Goal: Task Accomplishment & Management: Manage account settings

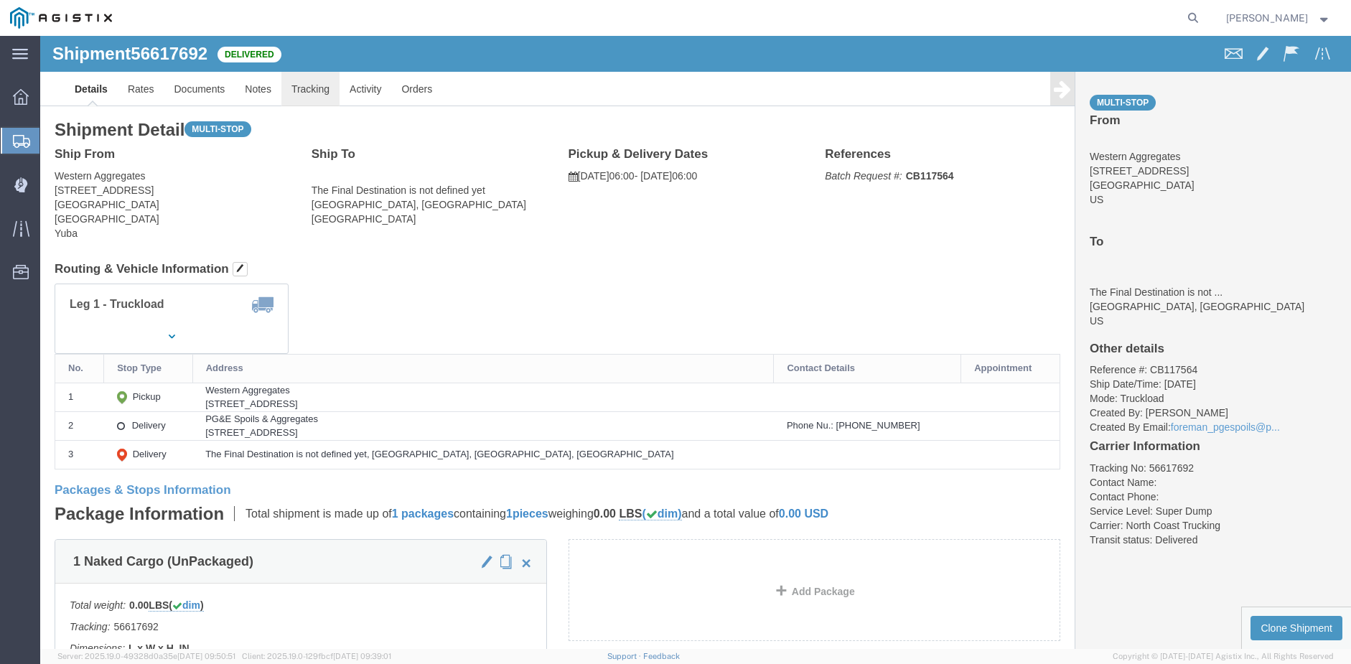
click link "Tracking"
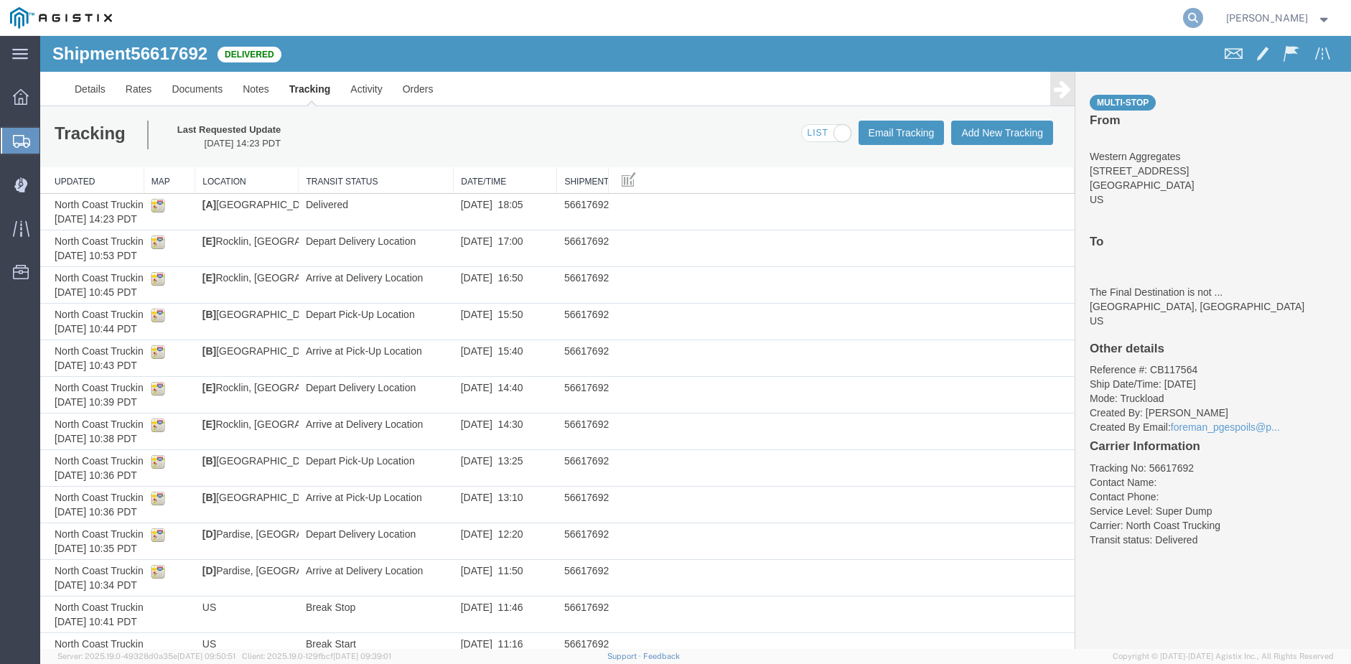
click at [1203, 15] on icon at bounding box center [1193, 18] width 20 height 20
click at [816, 17] on input "search" at bounding box center [964, 18] width 436 height 34
type input "56731508"
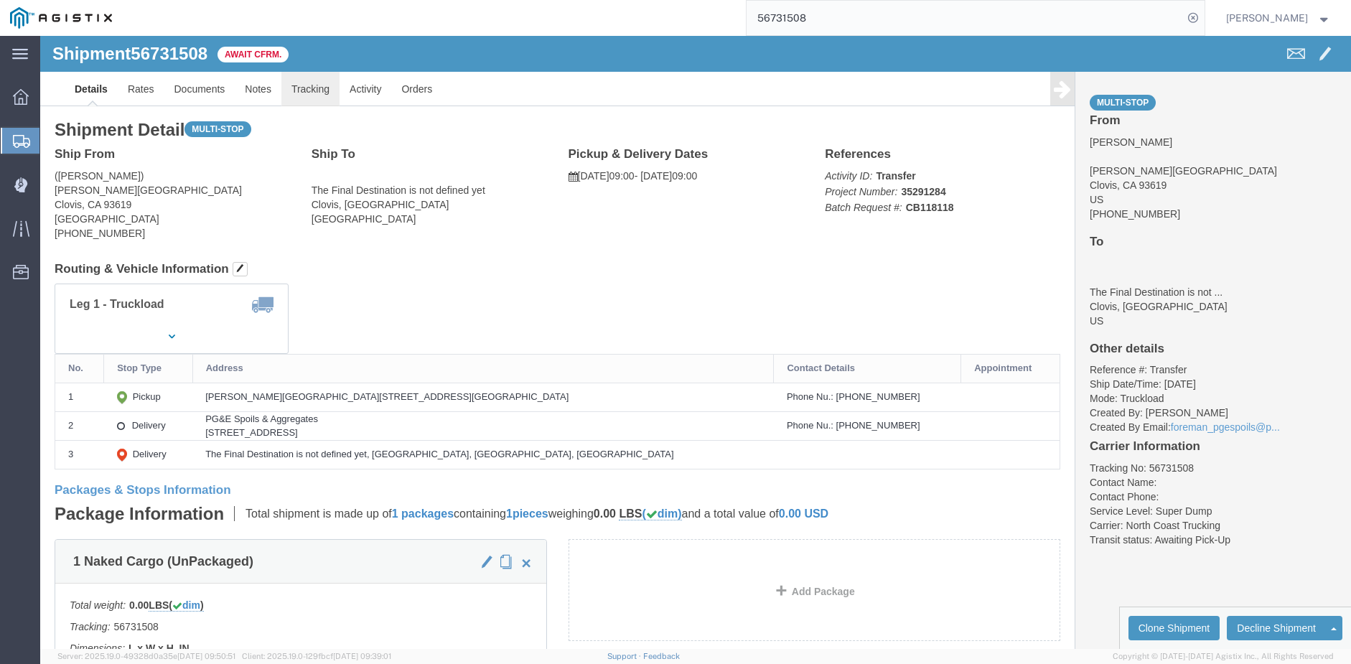
click link "Tracking"
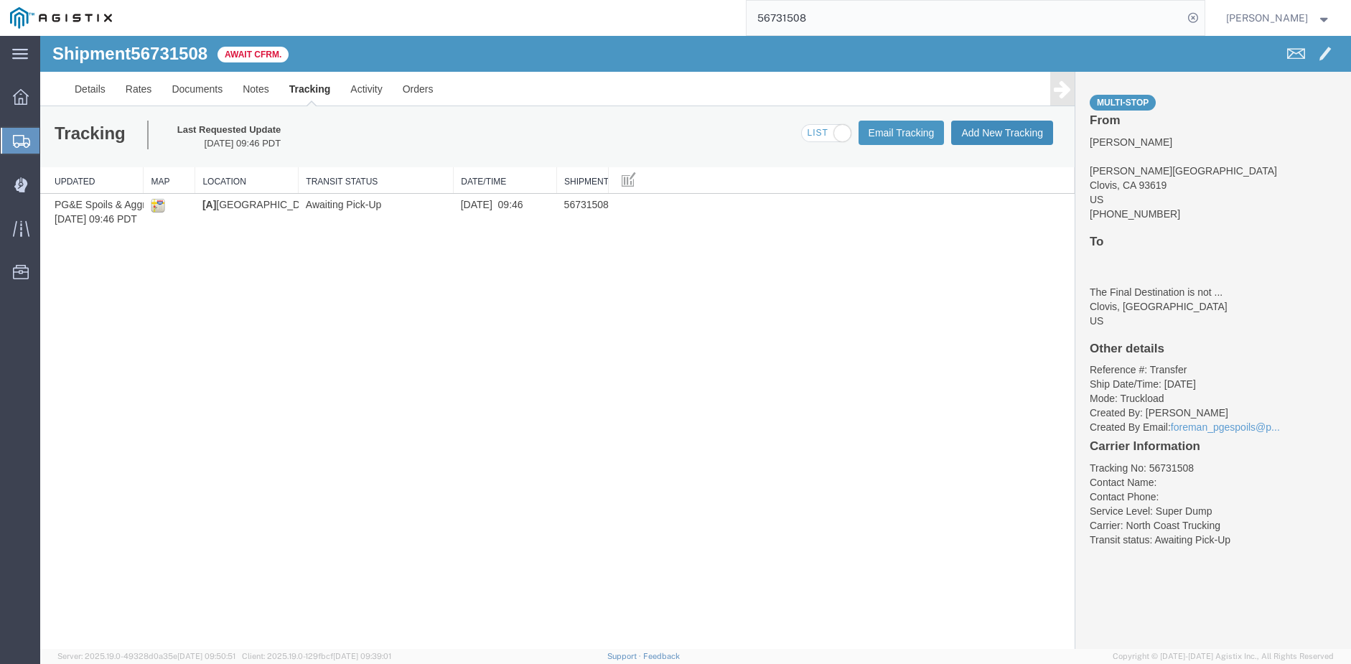
click at [1008, 133] on button "Add New Tracking" at bounding box center [1002, 133] width 102 height 24
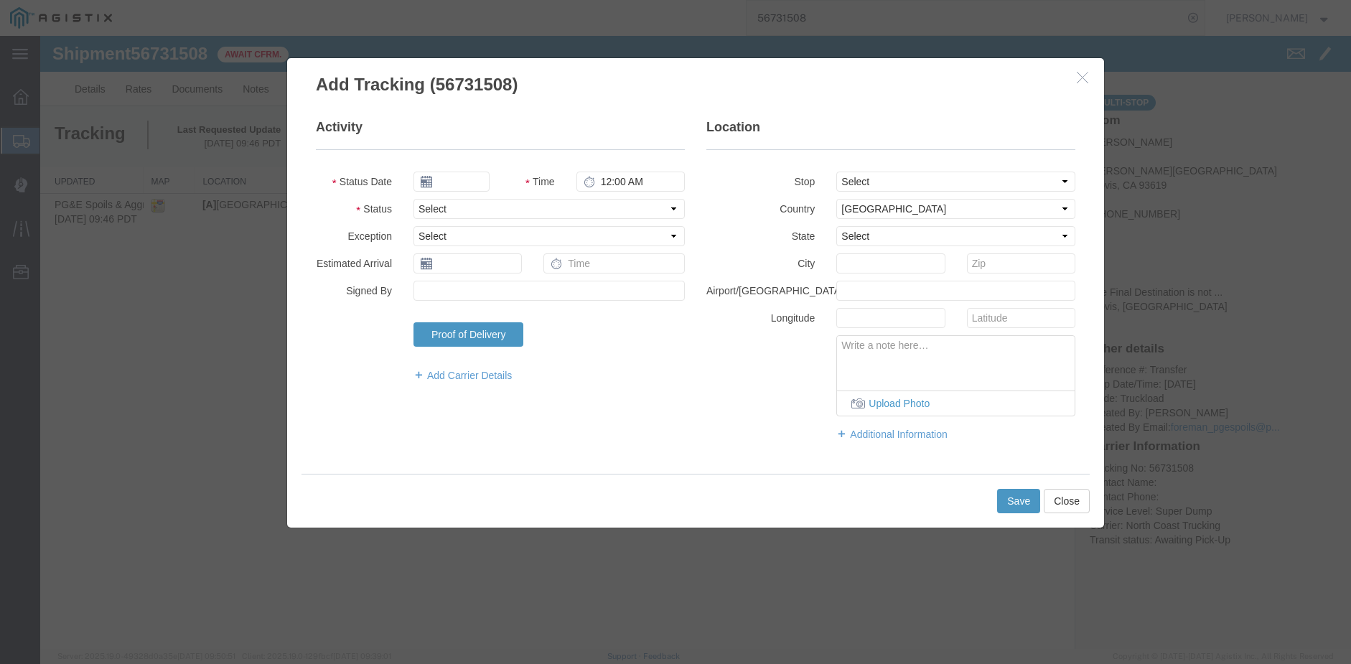
type input "09/17/2025"
type input "9:00 AM"
click at [453, 181] on input "09/17/2025" at bounding box center [451, 182] width 76 height 20
click at [454, 181] on input "09/17/2025" at bounding box center [451, 182] width 76 height 20
click at [456, 181] on input "09/17/2025" at bounding box center [451, 182] width 76 height 20
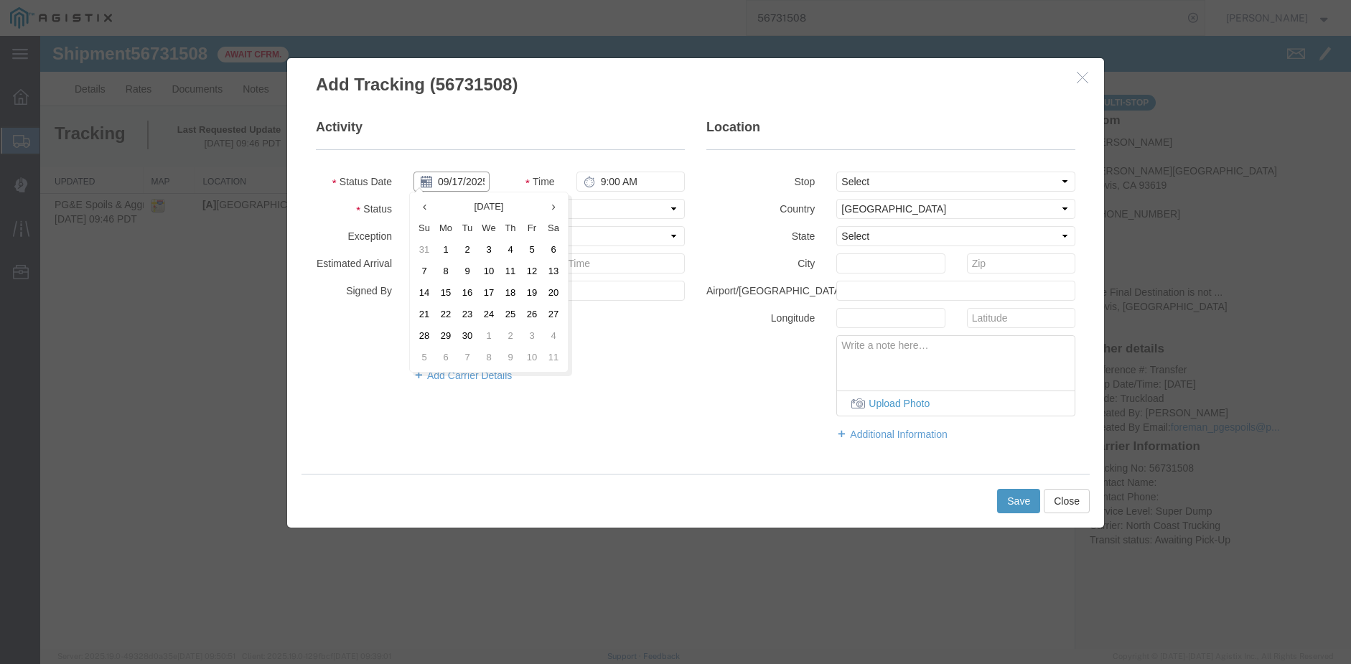
click at [456, 182] on input "09/17/2025" at bounding box center [451, 182] width 76 height 20
click at [441, 267] on td "8" at bounding box center [446, 272] width 22 height 22
type input "[DATE]"
click at [606, 182] on input "9:00 AM" at bounding box center [630, 182] width 108 height 20
select select "ARVPULOC"
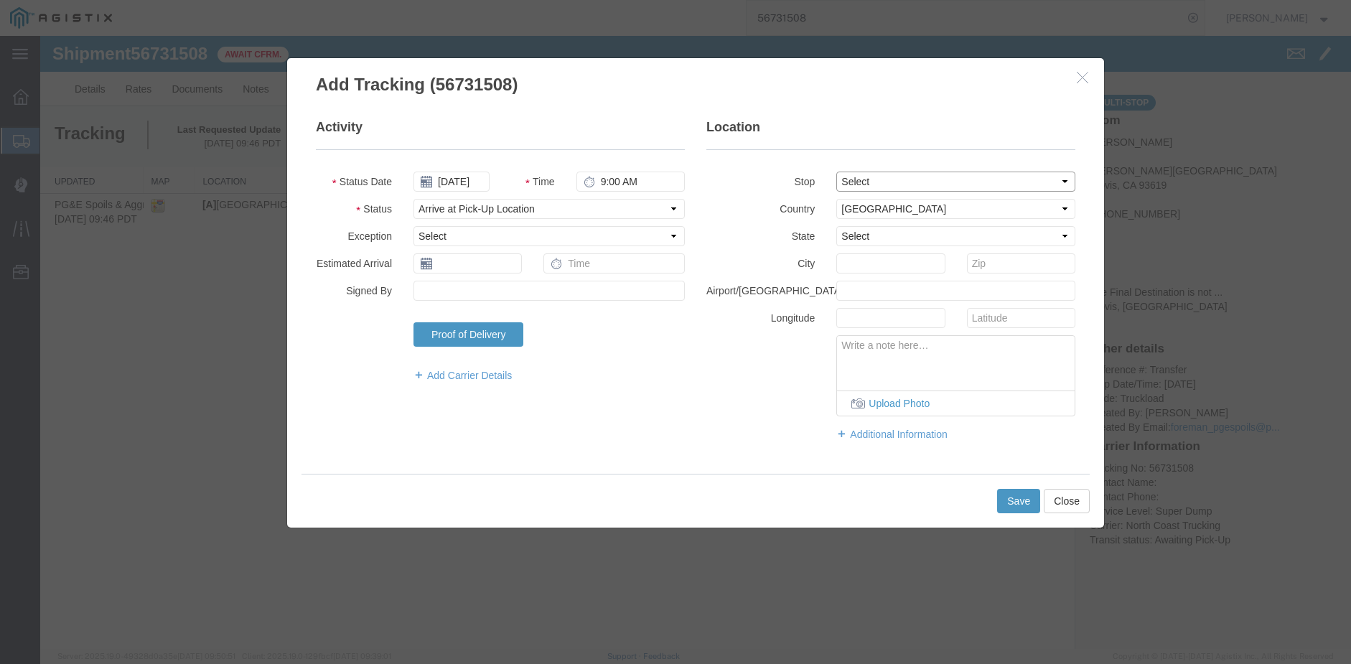
click at [908, 186] on select "Select From: [PERSON_NAME][GEOGRAPHIC_DATA], US Stop 2: [STREET_ADDRESS] To: Th…" at bounding box center [955, 182] width 239 height 20
select select "{"pickupDeliveryInfoId": "122757808","pickupOrDelivery": "P","stopNum": "1","lo…"
click at [836, 172] on select "Select From: [PERSON_NAME][GEOGRAPHIC_DATA], US Stop 2: [STREET_ADDRESS] To: Th…" at bounding box center [955, 182] width 239 height 20
select select "CA"
type input "Clovis"
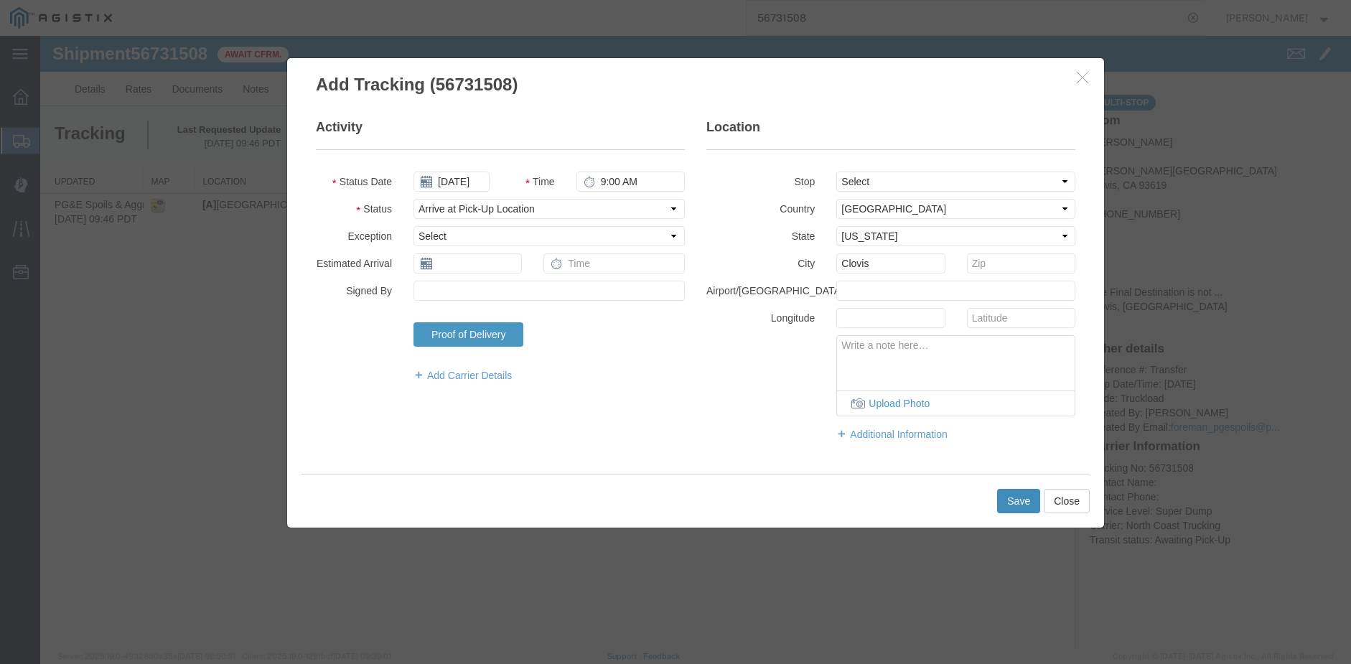
click at [1021, 499] on button "Save" at bounding box center [1018, 501] width 43 height 24
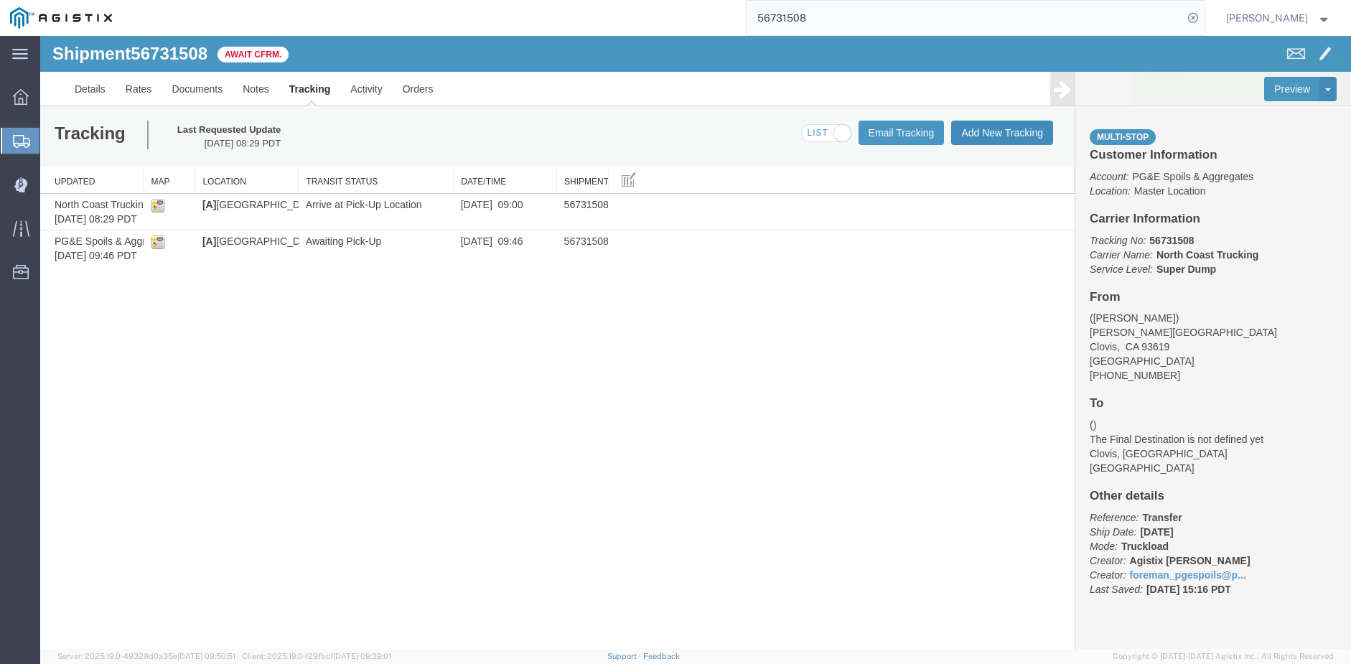
click at [984, 126] on button "Add New Tracking" at bounding box center [1002, 133] width 102 height 24
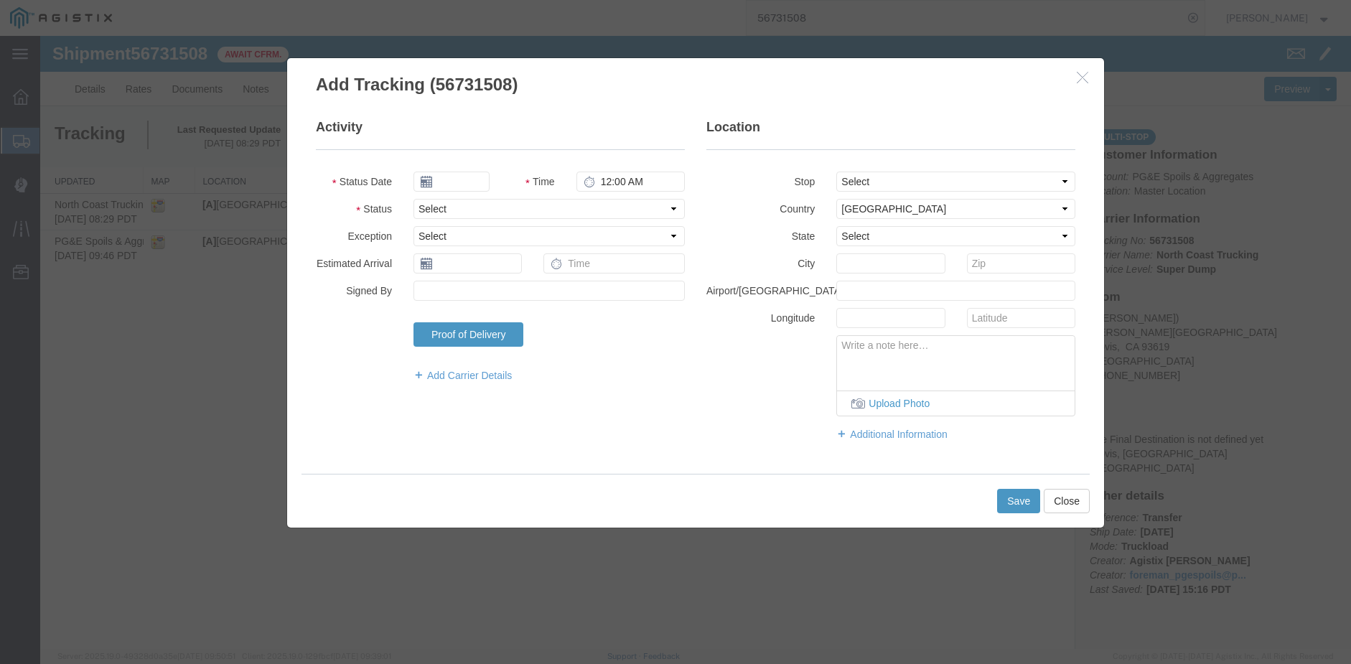
type input "09/17/2025"
type input "9:00 AM"
click at [457, 180] on input "09/17/2025" at bounding box center [451, 182] width 76 height 20
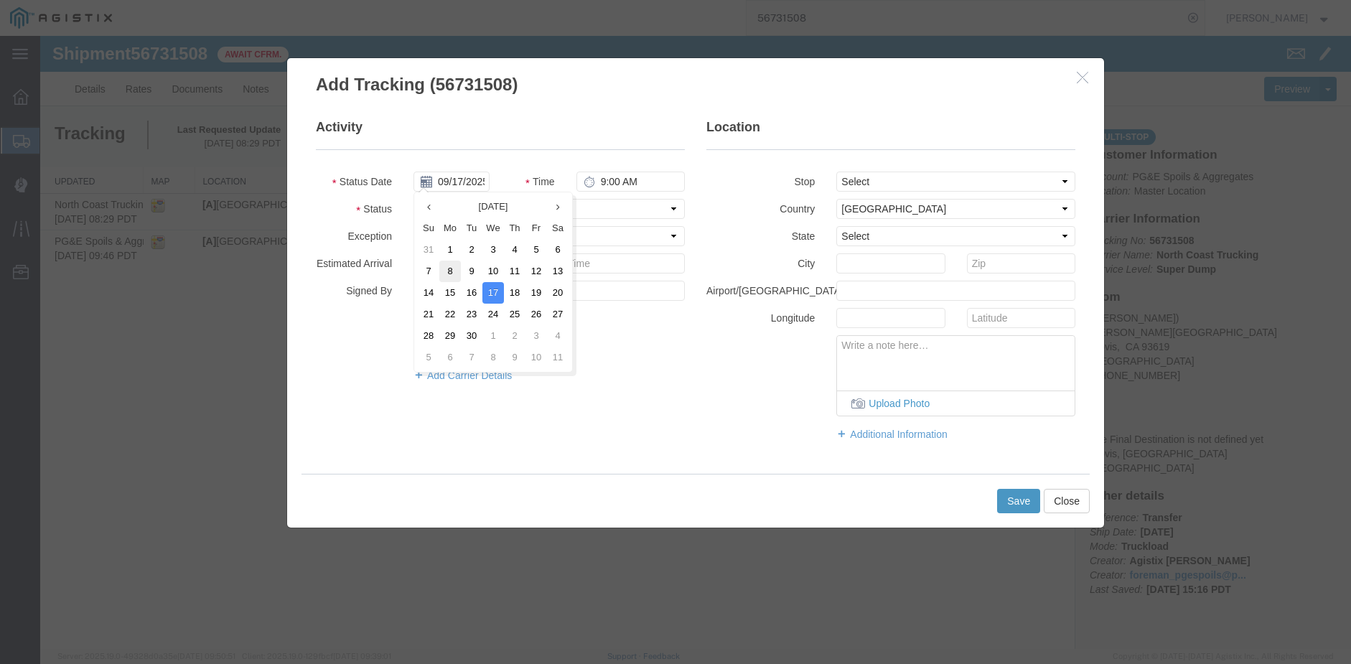
click at [450, 273] on td "8" at bounding box center [450, 272] width 22 height 22
type input "[DATE]"
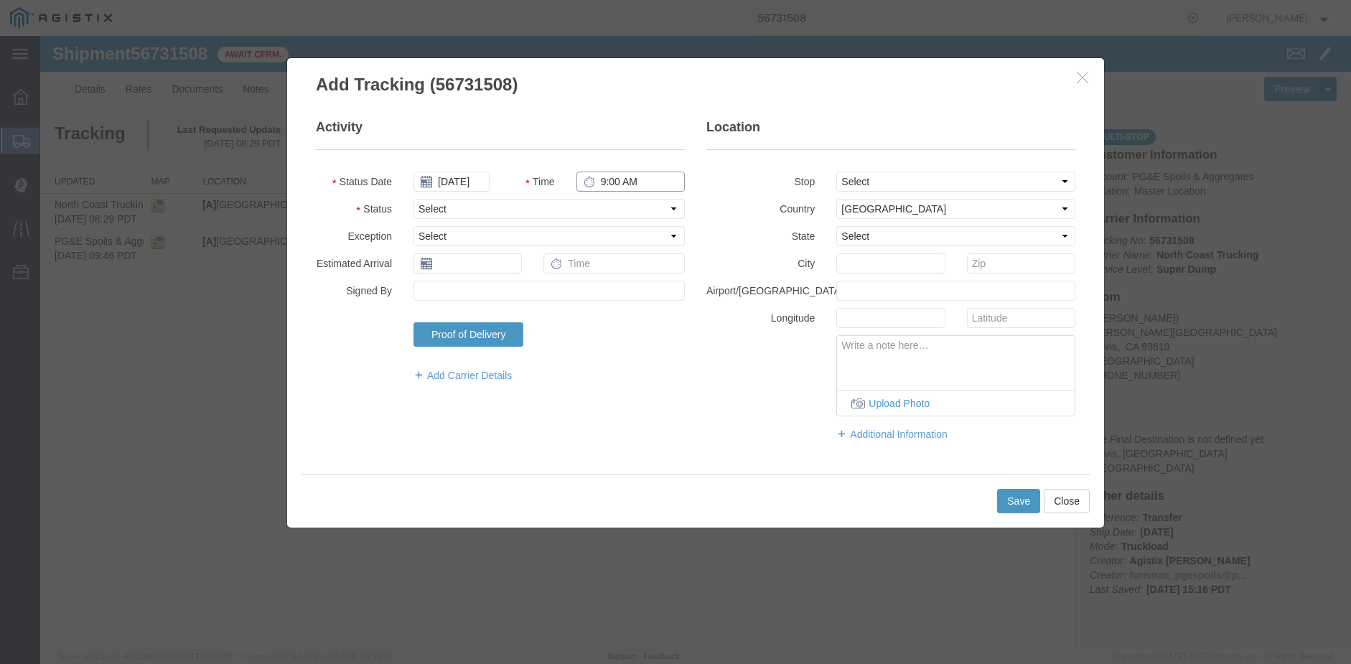
click at [617, 177] on input "9:00 AM" at bounding box center [630, 182] width 108 height 20
type input "9:45 AM"
select select "DPTPULOC"
click at [913, 184] on select "Select From: [PERSON_NAME][GEOGRAPHIC_DATA], US Stop 2: [STREET_ADDRESS] To: Th…" at bounding box center [955, 182] width 239 height 20
select select "{"pickupDeliveryInfoId": "122757808","pickupOrDelivery": "P","stopNum": "1","lo…"
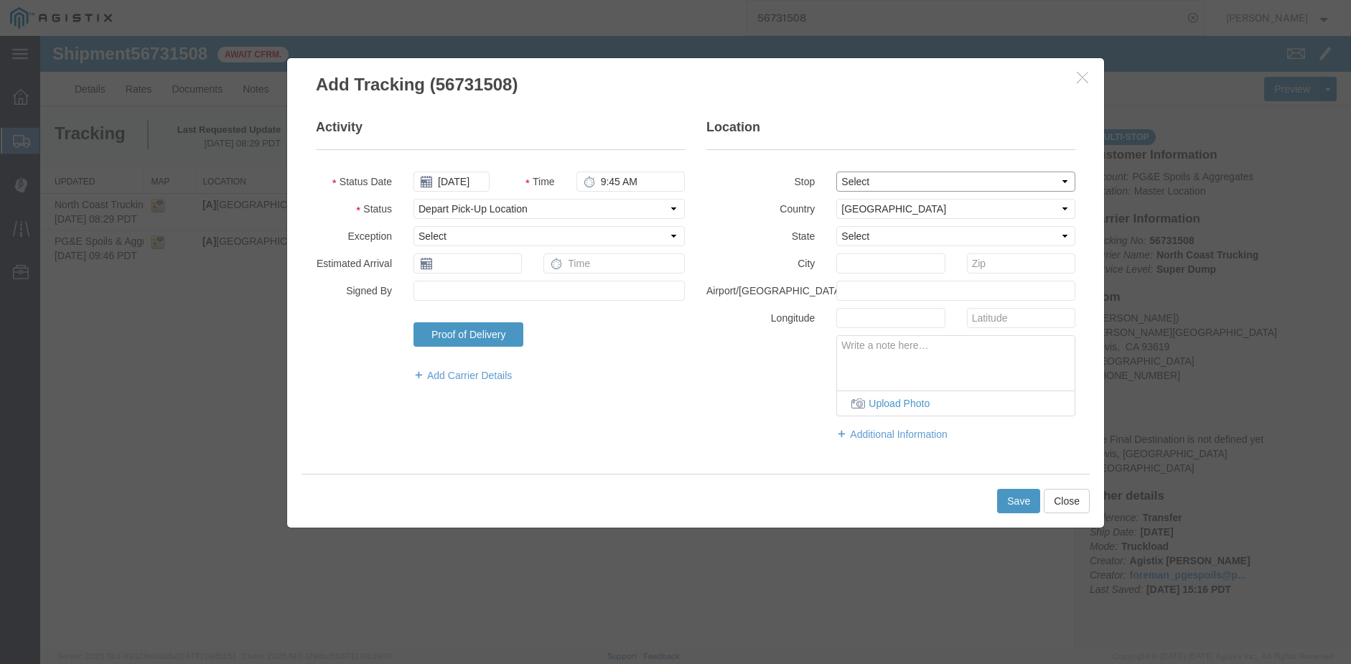
click at [836, 172] on select "Select From: [PERSON_NAME][GEOGRAPHIC_DATA], US Stop 2: [STREET_ADDRESS] To: Th…" at bounding box center [955, 182] width 239 height 20
select select "CA"
type input "Clovis"
click at [1024, 499] on button "Save" at bounding box center [1018, 501] width 43 height 24
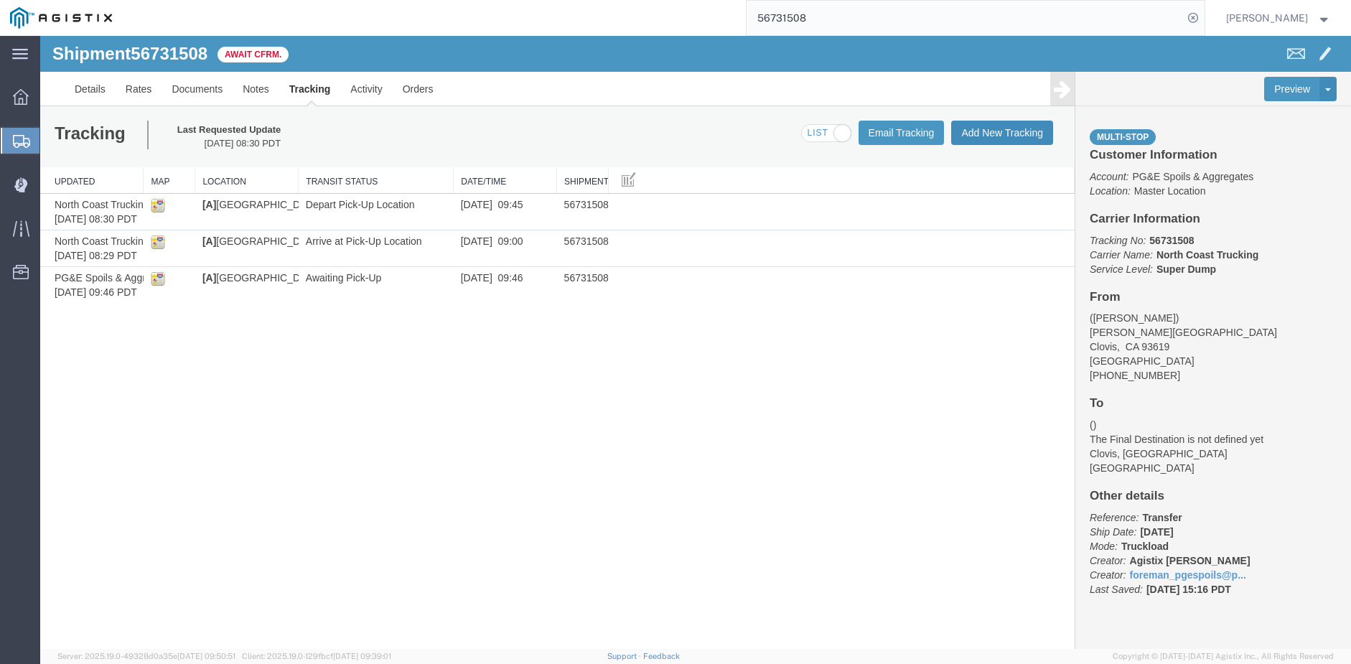
click at [996, 129] on button "Add New Tracking" at bounding box center [1002, 133] width 102 height 24
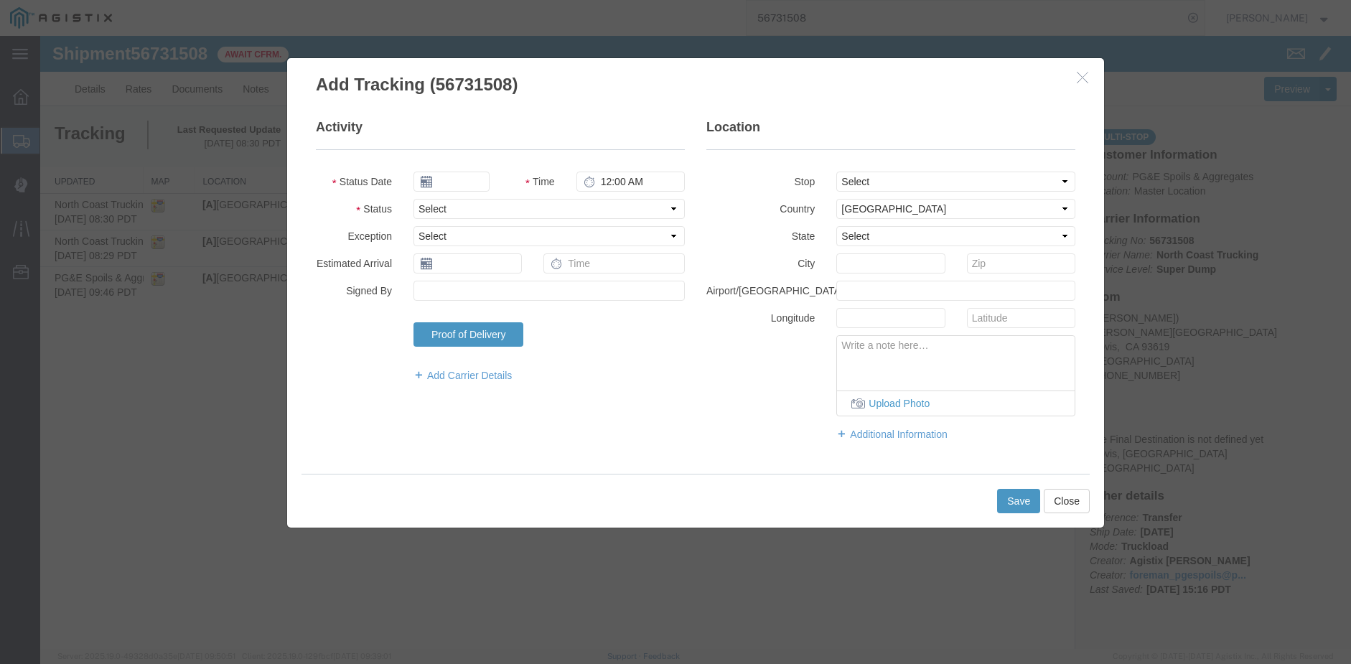
type input "09/17/2025"
type input "9:00 AM"
click at [453, 181] on input "09/17/2025" at bounding box center [451, 182] width 76 height 20
click at [442, 271] on td "8" at bounding box center [446, 272] width 22 height 22
type input "[DATE]"
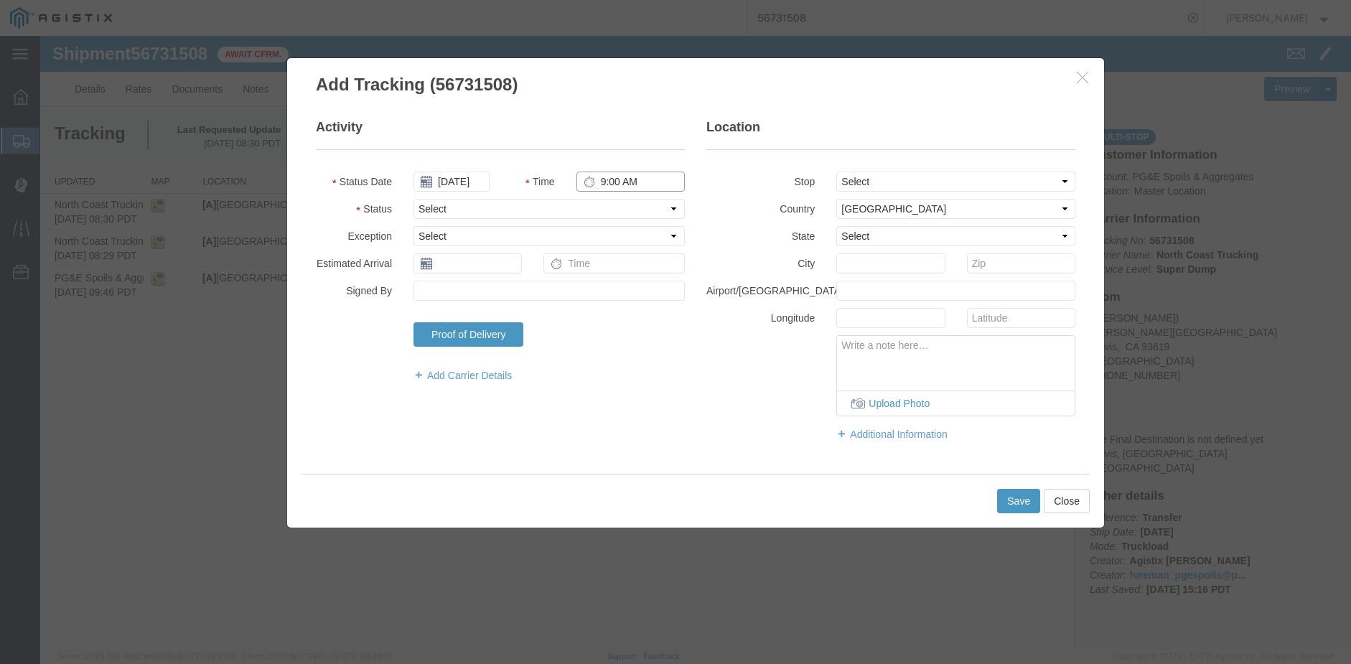
click at [603, 176] on input "9:00 AM" at bounding box center [630, 182] width 108 height 20
type input "10:40 AM"
select select "ARVPULOC"
click at [926, 182] on select "Select From: [PERSON_NAME][GEOGRAPHIC_DATA], US Stop 2: [STREET_ADDRESS] To: Th…" at bounding box center [955, 182] width 239 height 20
select select "{"pickupDeliveryInfoId": "122757808","pickupOrDelivery": "P","stopNum": "1","lo…"
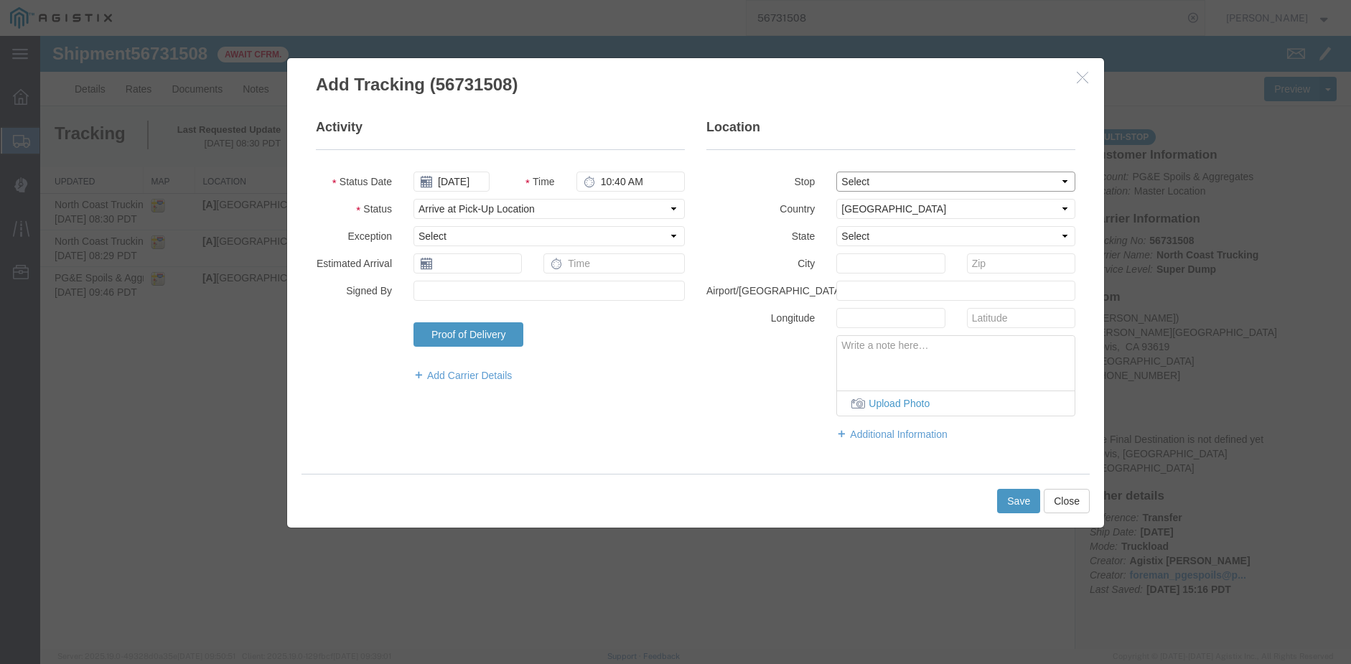
click at [836, 172] on select "Select From: [PERSON_NAME][GEOGRAPHIC_DATA], US Stop 2: [STREET_ADDRESS] To: Th…" at bounding box center [955, 182] width 239 height 20
select select "CA"
type input "Clovis"
click at [1016, 502] on button "Save" at bounding box center [1018, 501] width 43 height 24
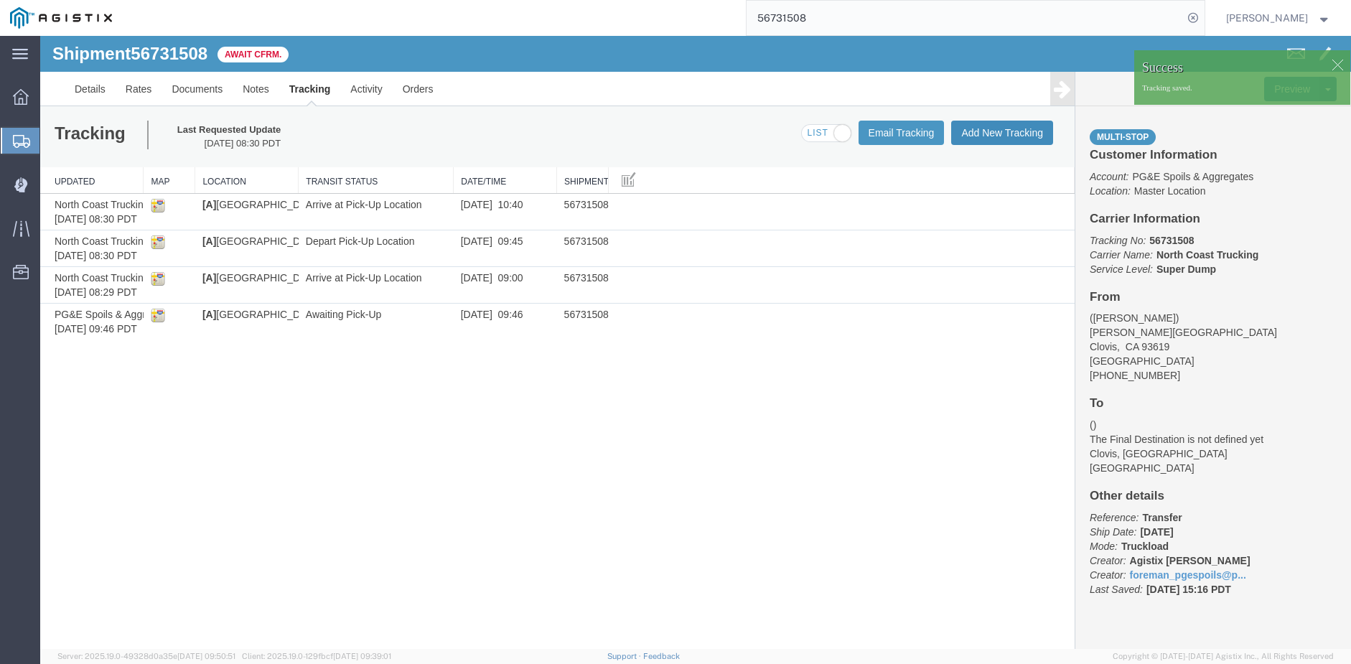
click at [981, 132] on button "Add New Tracking" at bounding box center [1002, 133] width 102 height 24
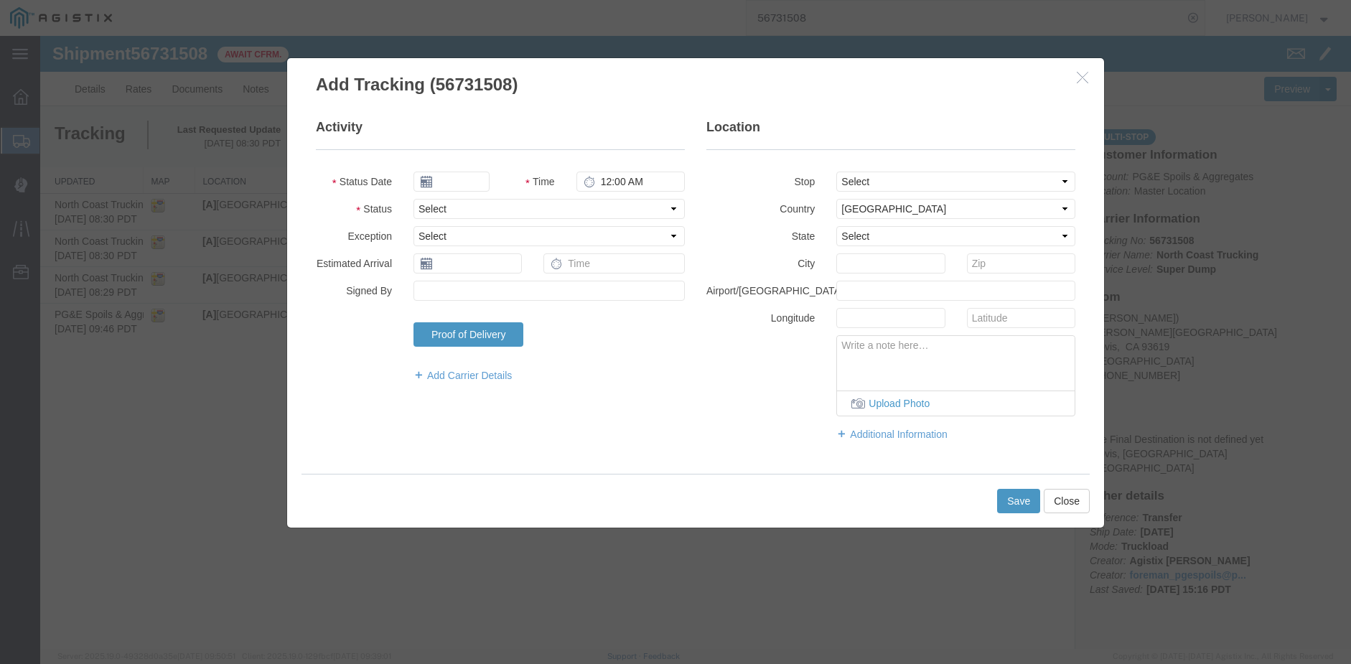
type input "09/17/2025"
type input "9:00 AM"
click at [454, 179] on input "09/17/2025" at bounding box center [451, 182] width 76 height 20
click at [441, 271] on td "8" at bounding box center [446, 272] width 22 height 22
type input "[DATE]"
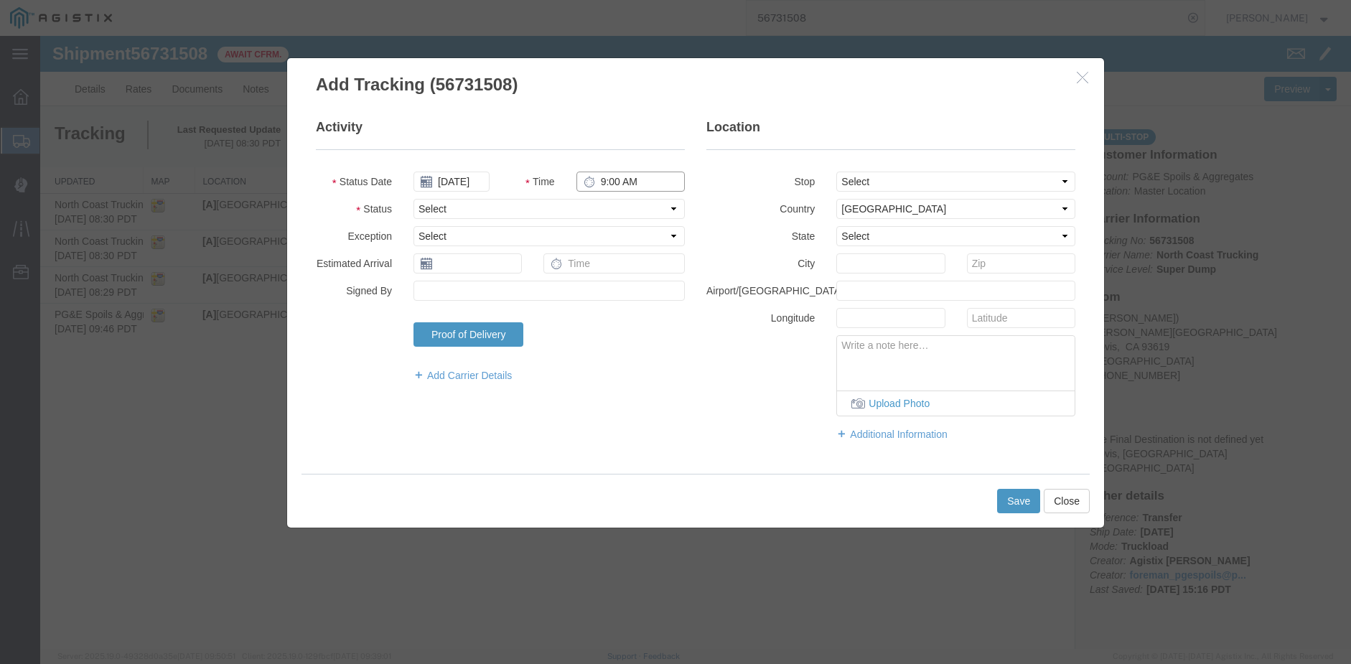
click at [601, 180] on input "9:00 AM" at bounding box center [630, 182] width 108 height 20
type input "11:29 AM"
select select "DPTPULOC"
click at [917, 179] on select "Select From: [PERSON_NAME][GEOGRAPHIC_DATA], US Stop 2: [STREET_ADDRESS] To: Th…" at bounding box center [955, 182] width 239 height 20
select select "{"pickupDeliveryInfoId": "122757808","pickupOrDelivery": "P","stopNum": "1","lo…"
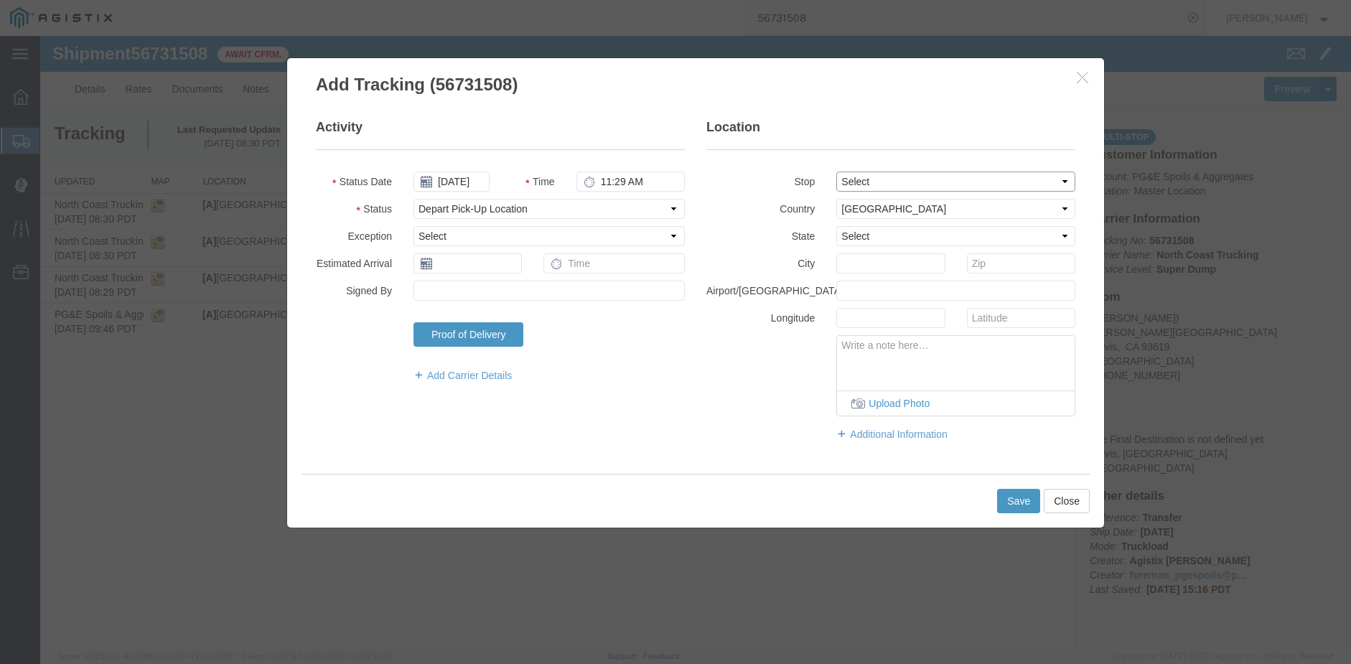
click at [836, 172] on select "Select From: [PERSON_NAME][GEOGRAPHIC_DATA], US Stop 2: [STREET_ADDRESS] To: Th…" at bounding box center [955, 182] width 239 height 20
select select "CA"
type input "Clovis"
click at [1018, 502] on button "Save" at bounding box center [1018, 501] width 43 height 24
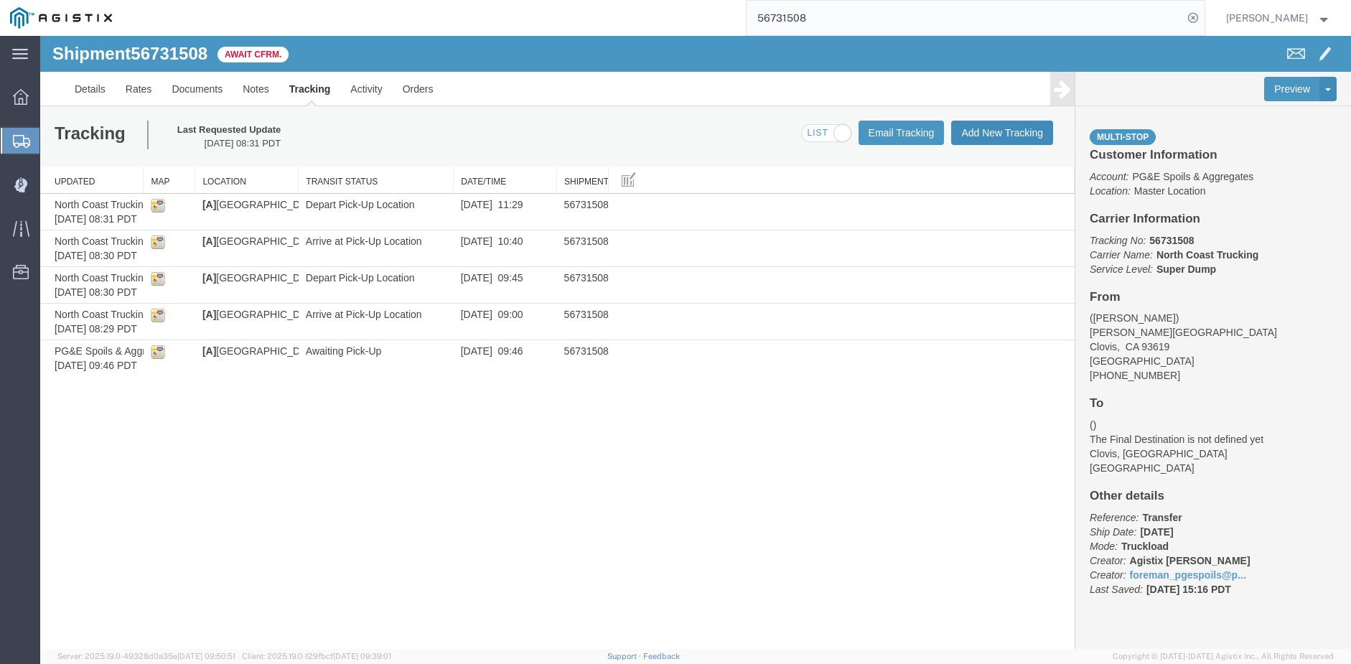
click at [1004, 133] on button "Add New Tracking" at bounding box center [1002, 133] width 102 height 24
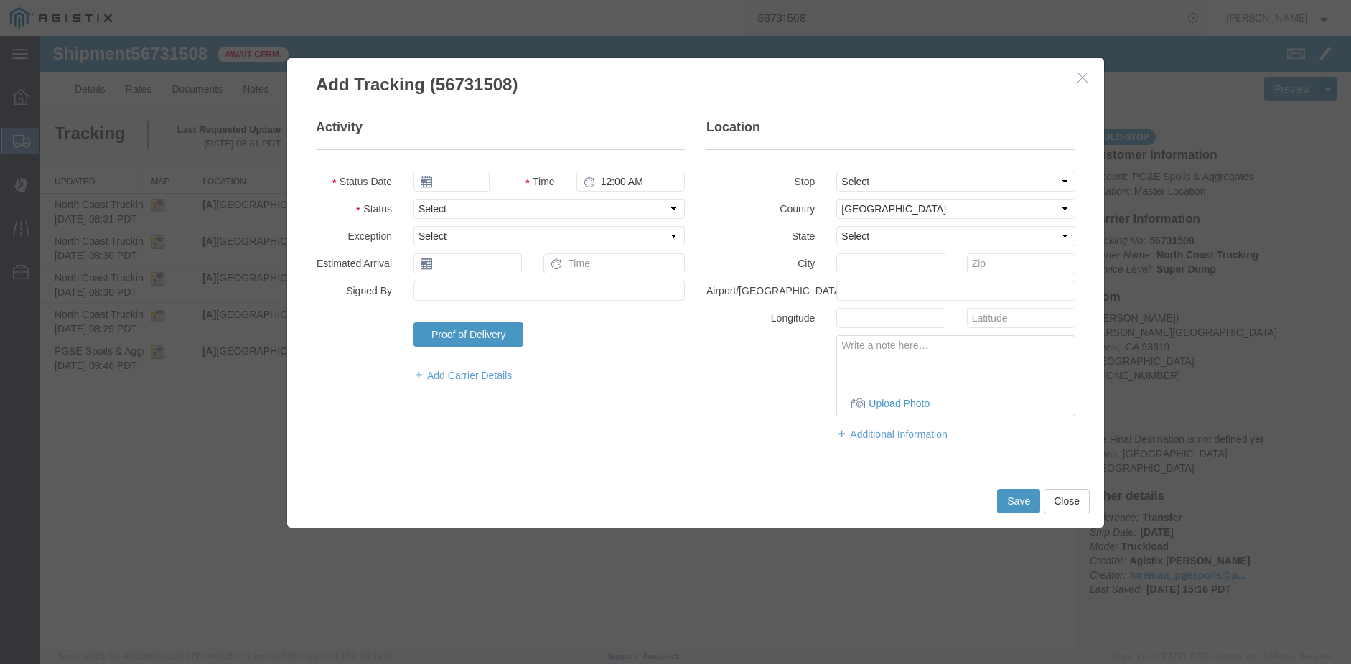
type input "09/17/2025"
type input "9:00 AM"
click at [457, 184] on input "09/17/2025" at bounding box center [451, 182] width 76 height 20
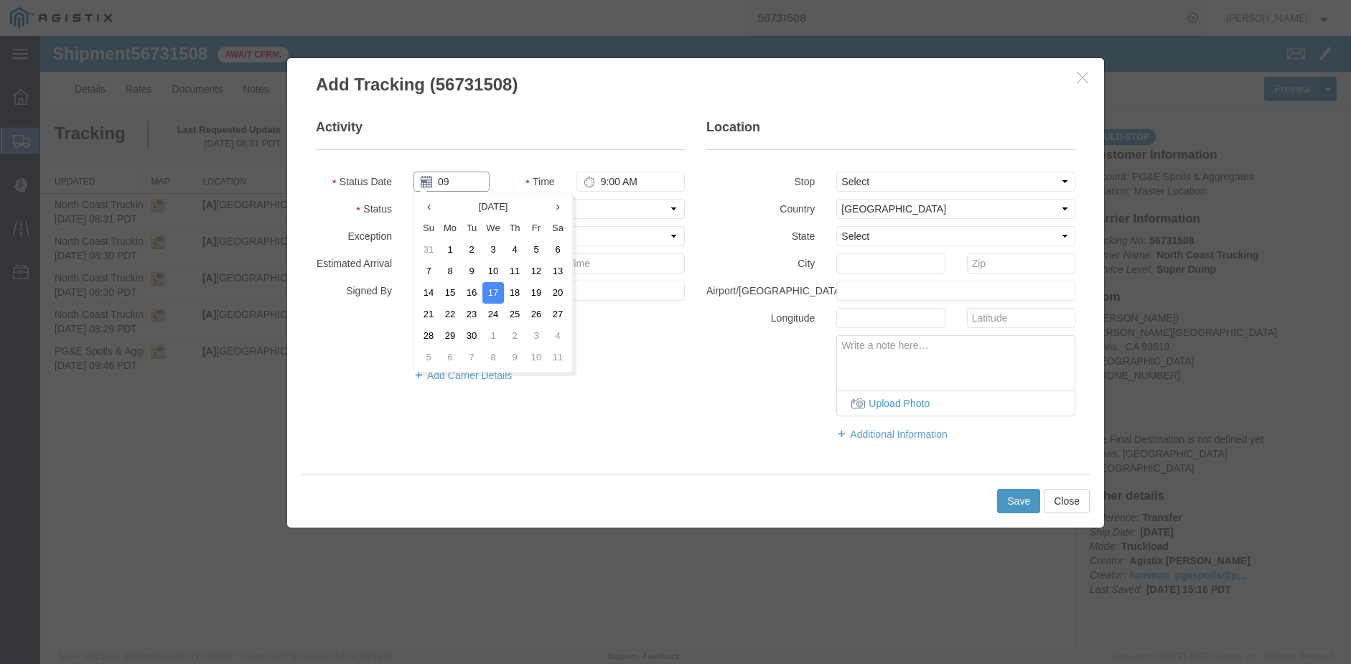
type input "[DATE]"
type input "12:29 PM"
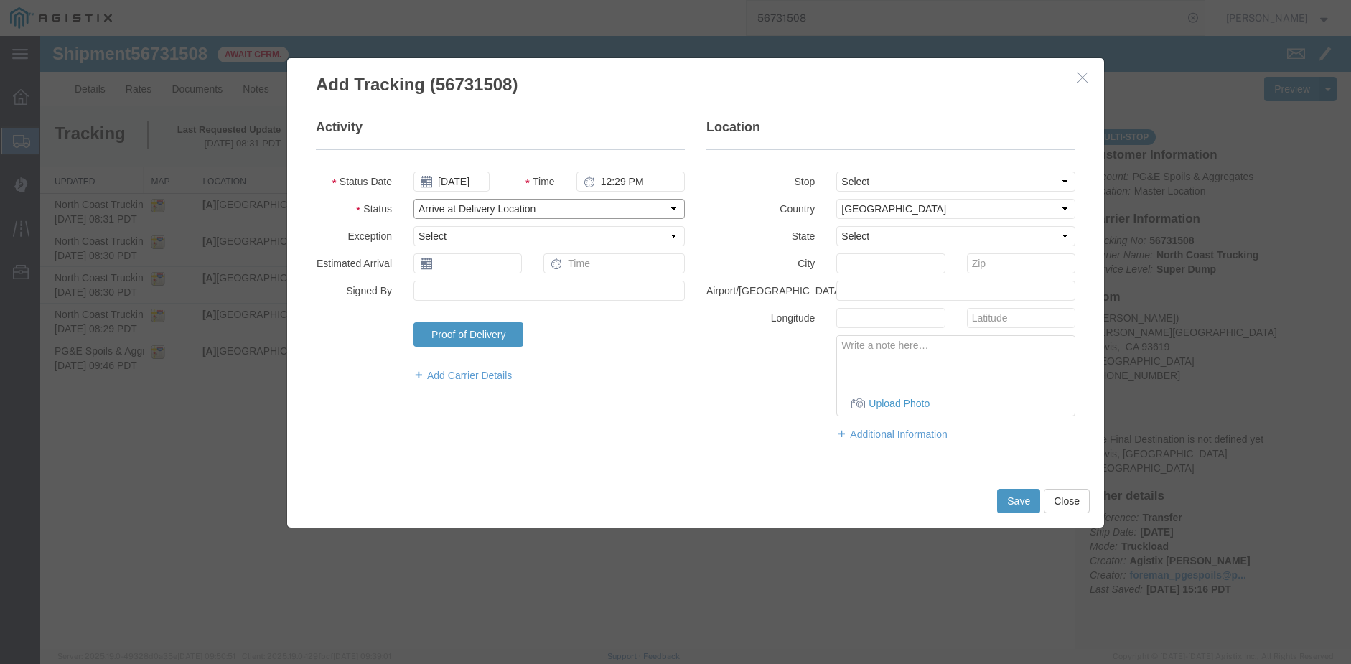
select select "ARVPULOC"
click at [937, 179] on select "Select From: [PERSON_NAME][GEOGRAPHIC_DATA], US Stop 2: [STREET_ADDRESS] To: Th…" at bounding box center [955, 182] width 239 height 20
select select "{"pickupDeliveryInfoId": "122757808","pickupOrDelivery": "P","stopNum": "1","lo…"
click at [836, 172] on select "Select From: [PERSON_NAME][GEOGRAPHIC_DATA], US Stop 2: [STREET_ADDRESS] To: Th…" at bounding box center [955, 182] width 239 height 20
select select "CA"
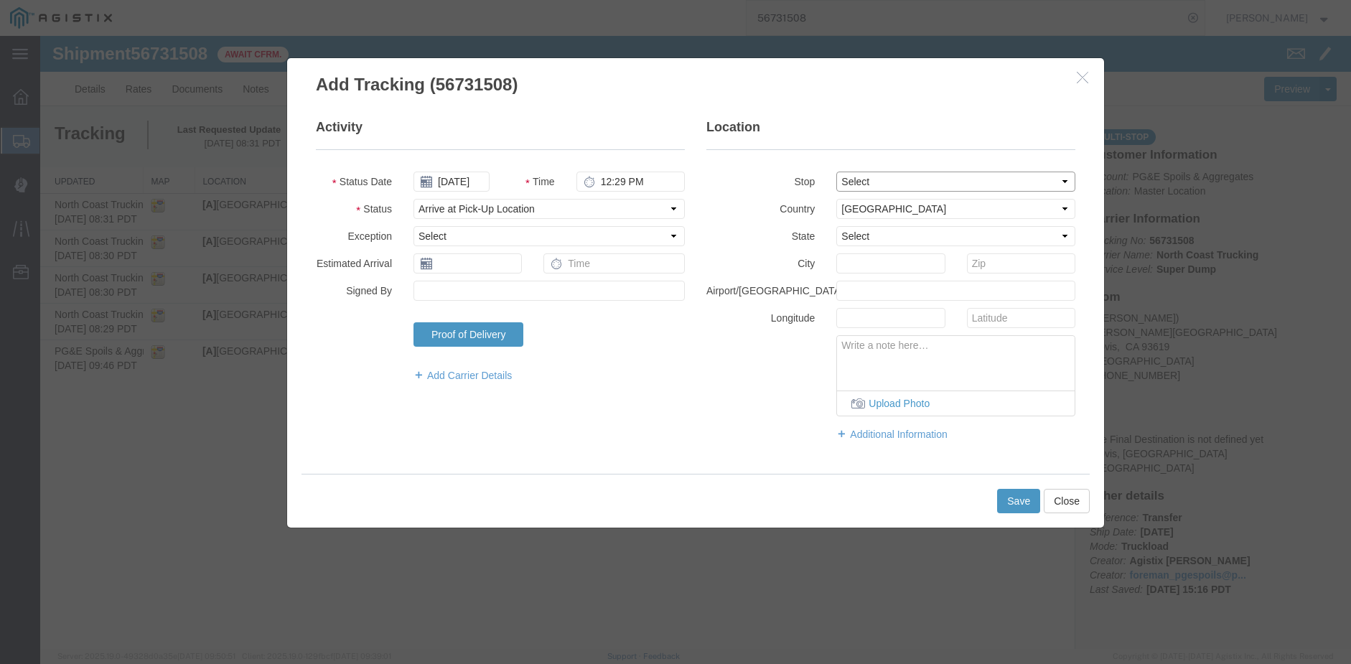
type input "Clovis"
click at [1013, 502] on button "Save" at bounding box center [1018, 501] width 43 height 24
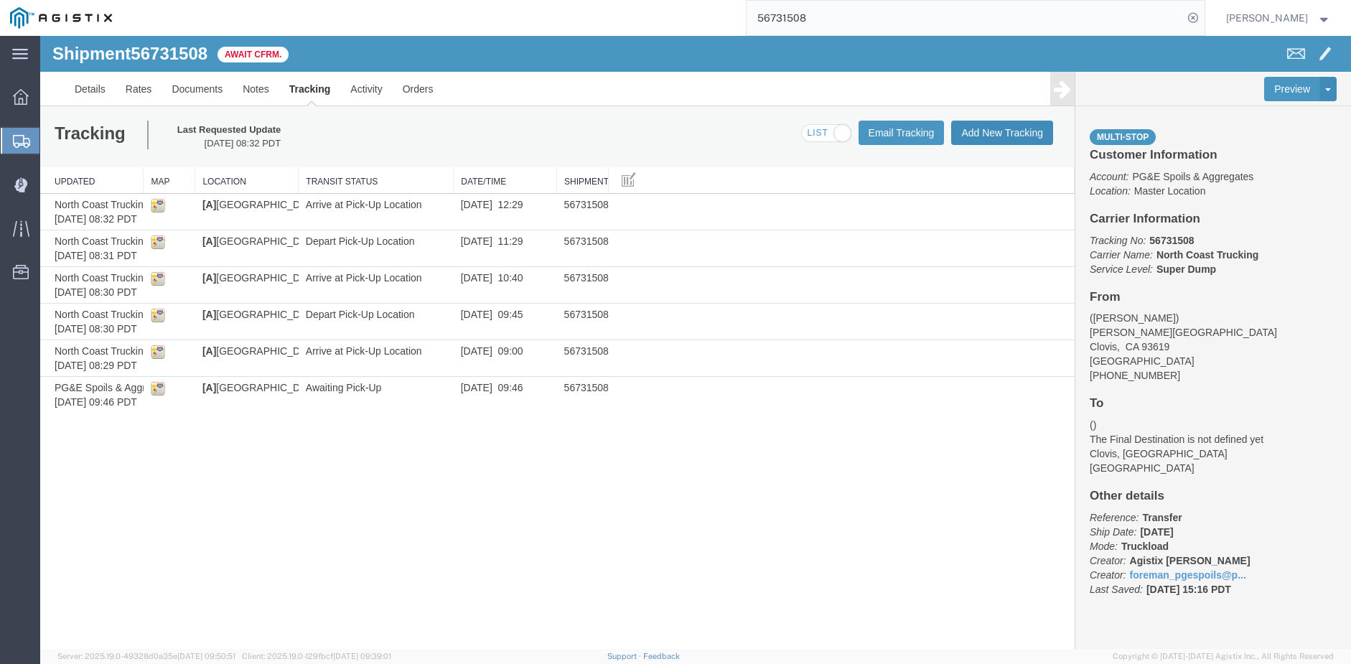
click at [1012, 133] on button "Add New Tracking" at bounding box center [1002, 133] width 102 height 24
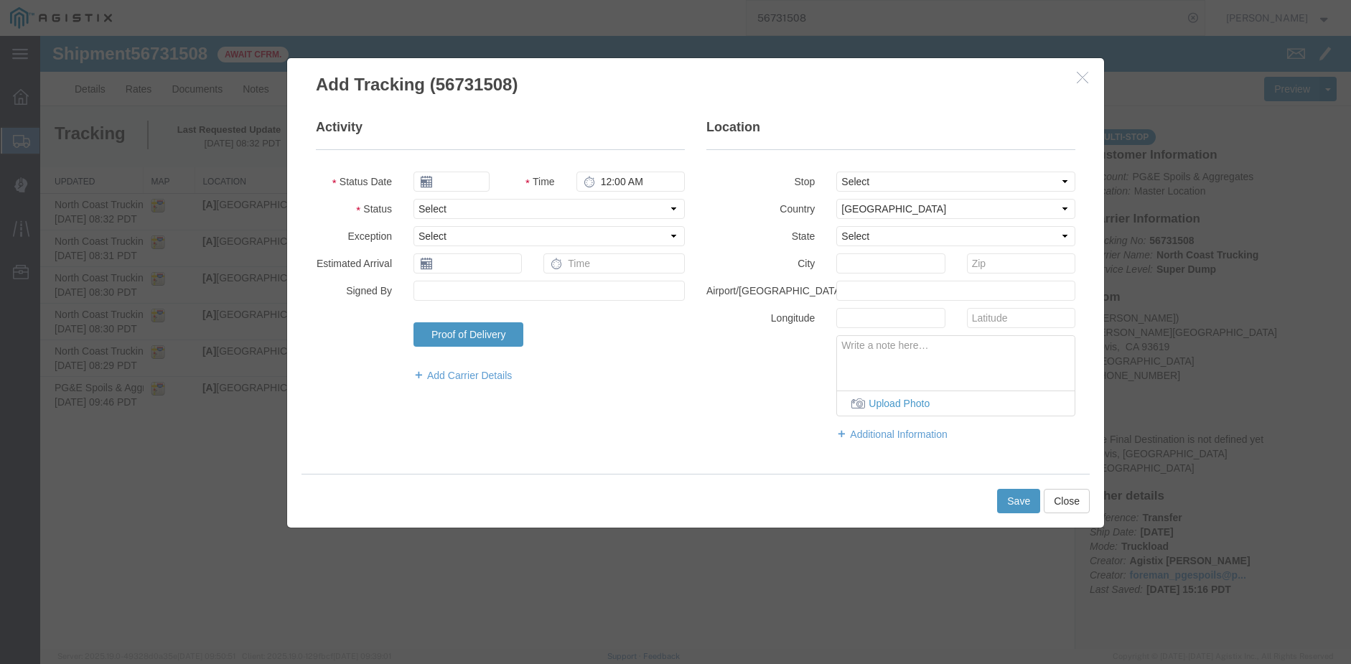
type input "09/17/2025"
type input "9:00 AM"
click at [453, 182] on input "09/17/2025" at bounding box center [451, 182] width 76 height 20
click at [448, 269] on td "8" at bounding box center [446, 272] width 22 height 22
type input "[DATE]"
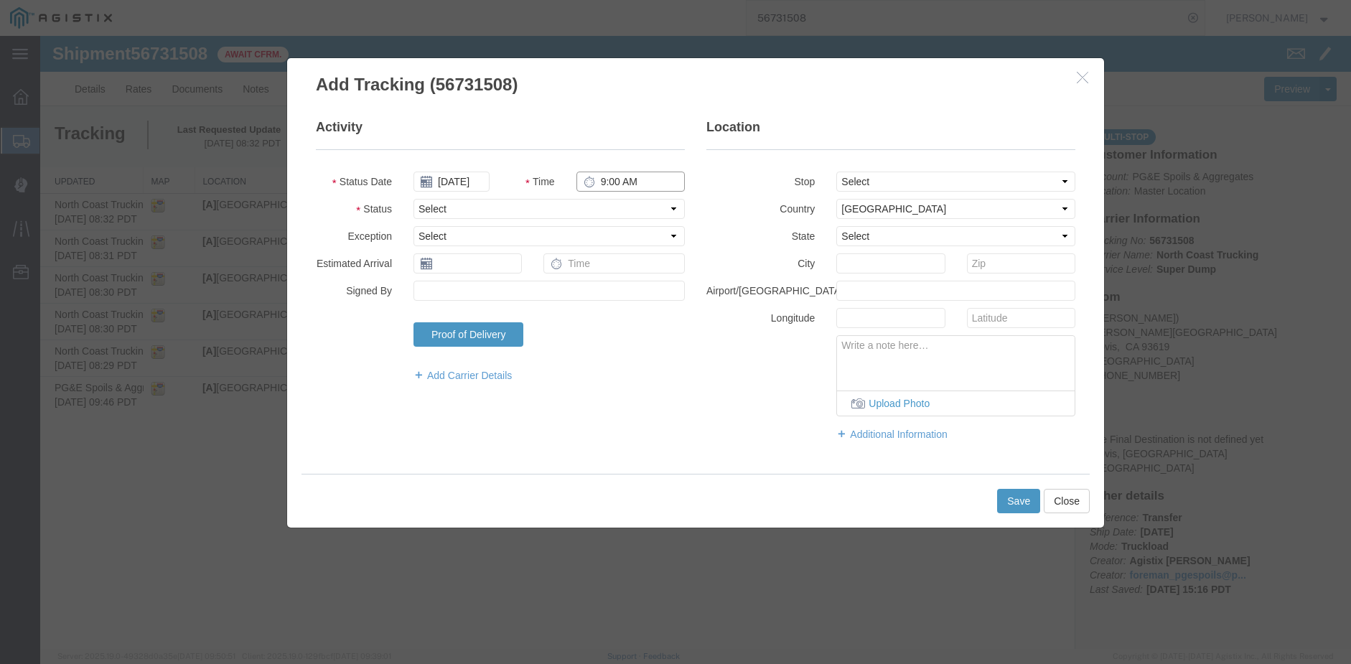
click at [605, 175] on input "9:00 AM" at bounding box center [630, 182] width 108 height 20
type input "4:30 PM"
select select "DPTPULOC"
click at [937, 182] on select "Select From: [PERSON_NAME][GEOGRAPHIC_DATA], US Stop 2: [STREET_ADDRESS] To: Th…" at bounding box center [955, 182] width 239 height 20
select select "{"pickupDeliveryInfoId": "122757808","pickupOrDelivery": "P","stopNum": "1","lo…"
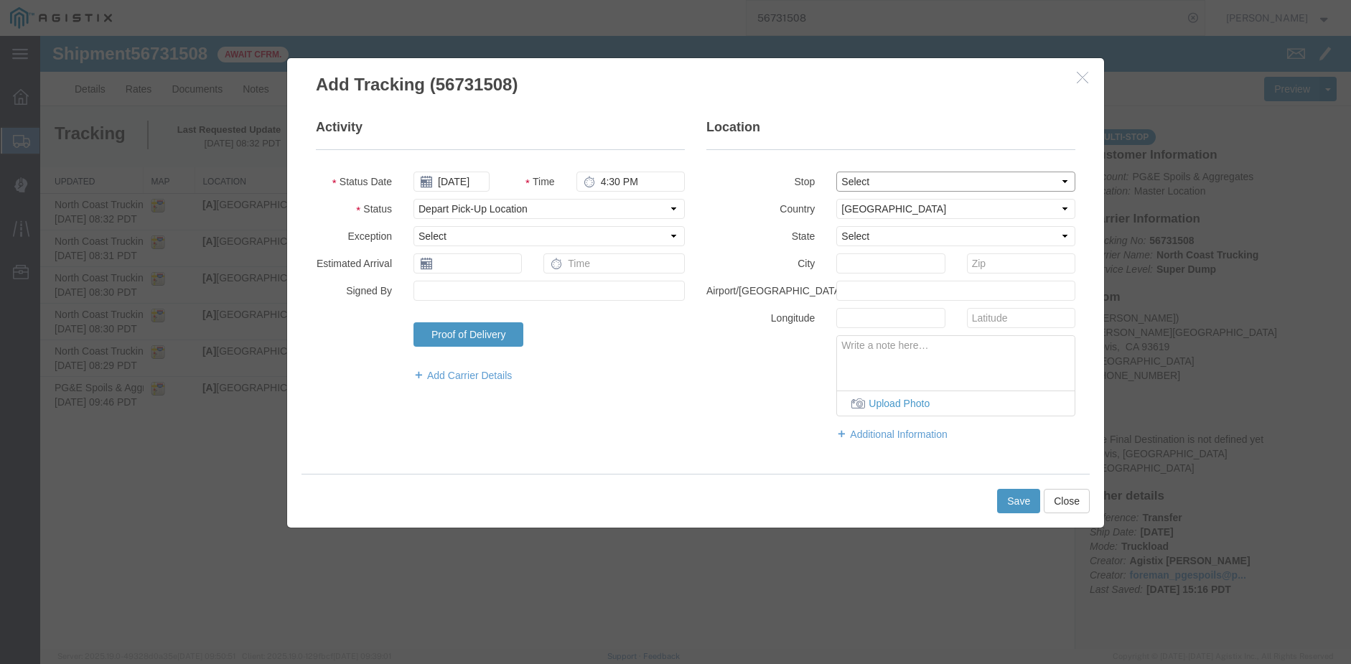
click at [836, 172] on select "Select From: [PERSON_NAME][GEOGRAPHIC_DATA], US Stop 2: [STREET_ADDRESS] To: Th…" at bounding box center [955, 182] width 239 height 20
select select "CA"
type input "Clovis"
click at [1020, 500] on button "Save" at bounding box center [1018, 501] width 43 height 24
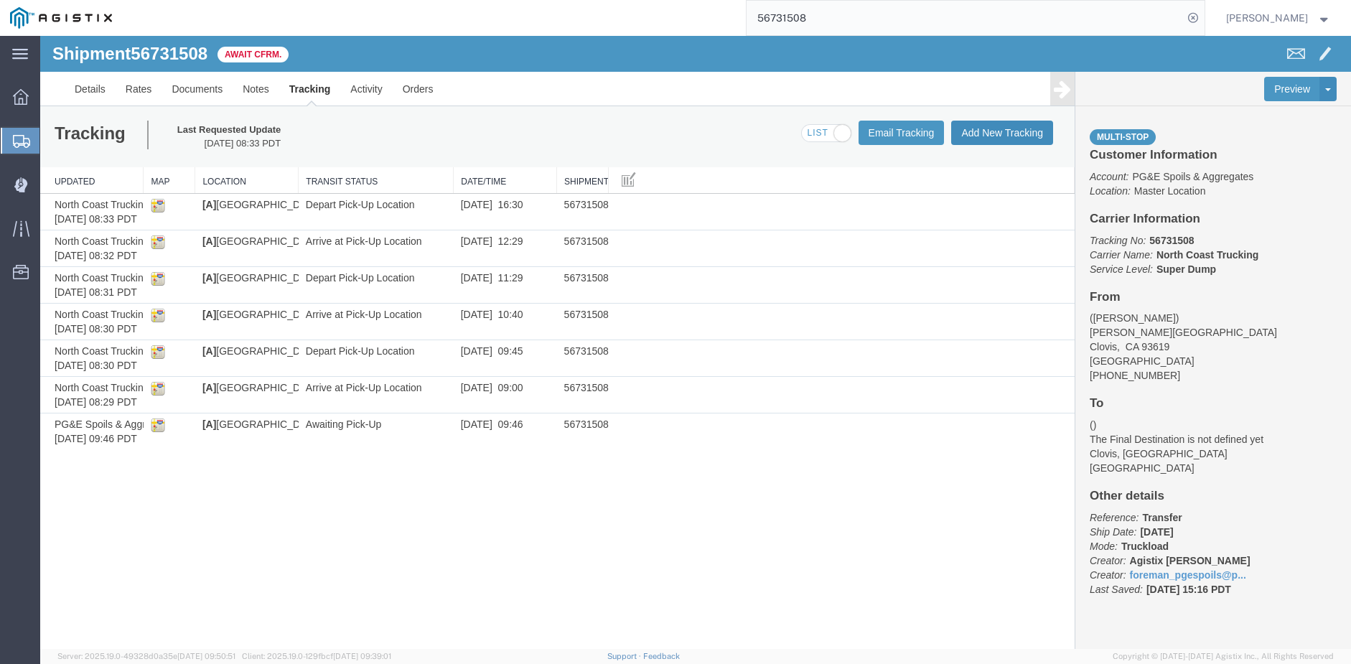
click at [974, 134] on button "Add New Tracking" at bounding box center [1002, 133] width 102 height 24
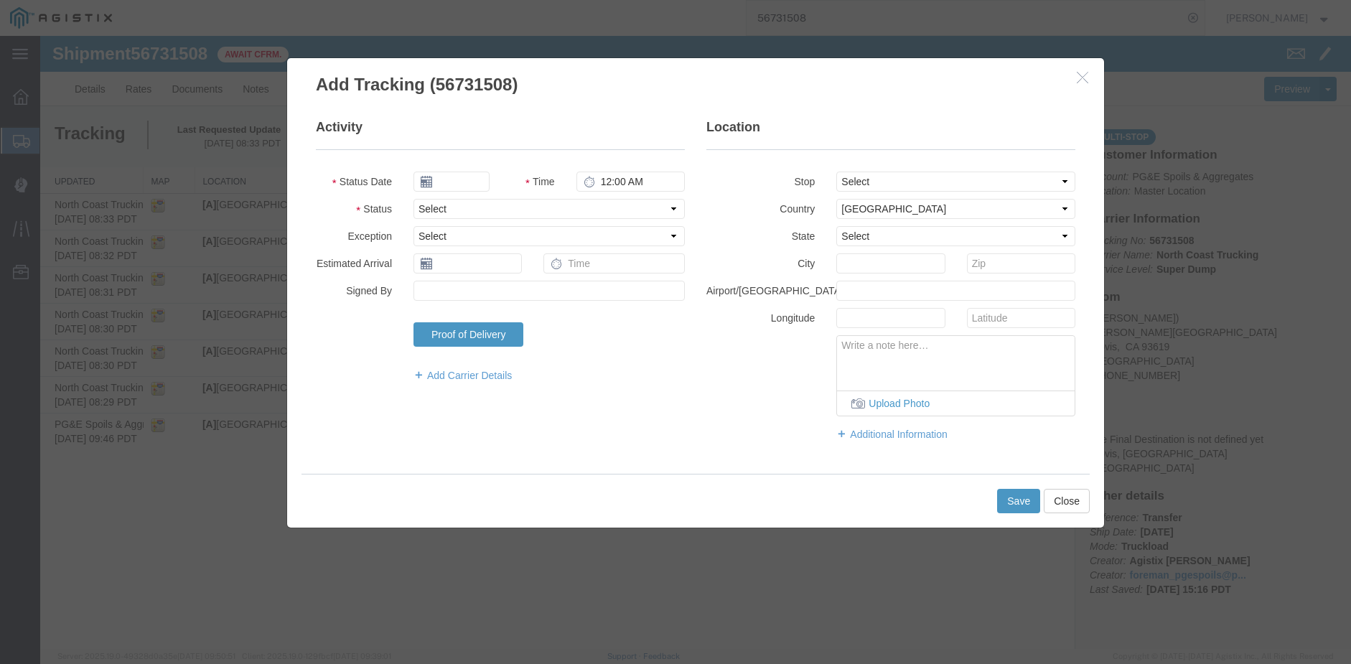
type input "09/17/2025"
type input "9:00 AM"
click at [456, 175] on input "09/17/2025" at bounding box center [451, 182] width 76 height 20
click at [451, 271] on td "8" at bounding box center [446, 272] width 22 height 22
type input "[DATE]"
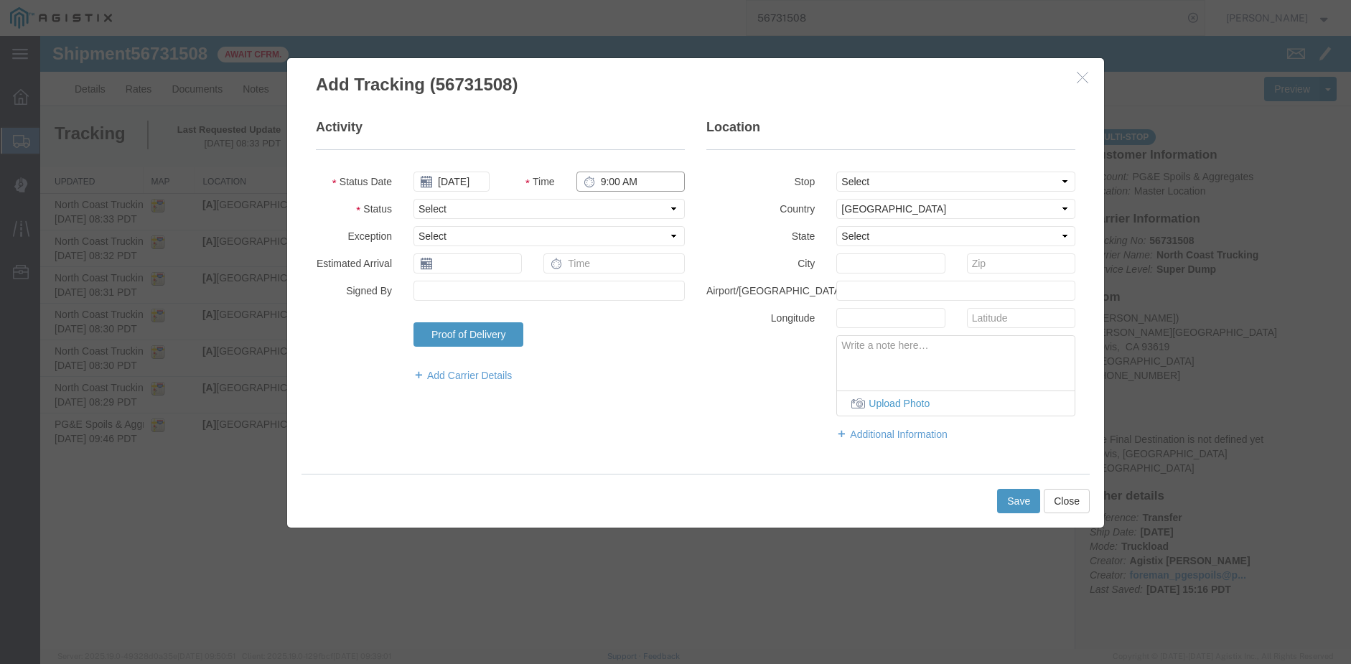
click at [600, 177] on input "9:00 AM" at bounding box center [630, 182] width 108 height 20
type input "1:00 PM"
select select "BREAKSTART"
click at [1011, 501] on button "Save" at bounding box center [1018, 501] width 43 height 24
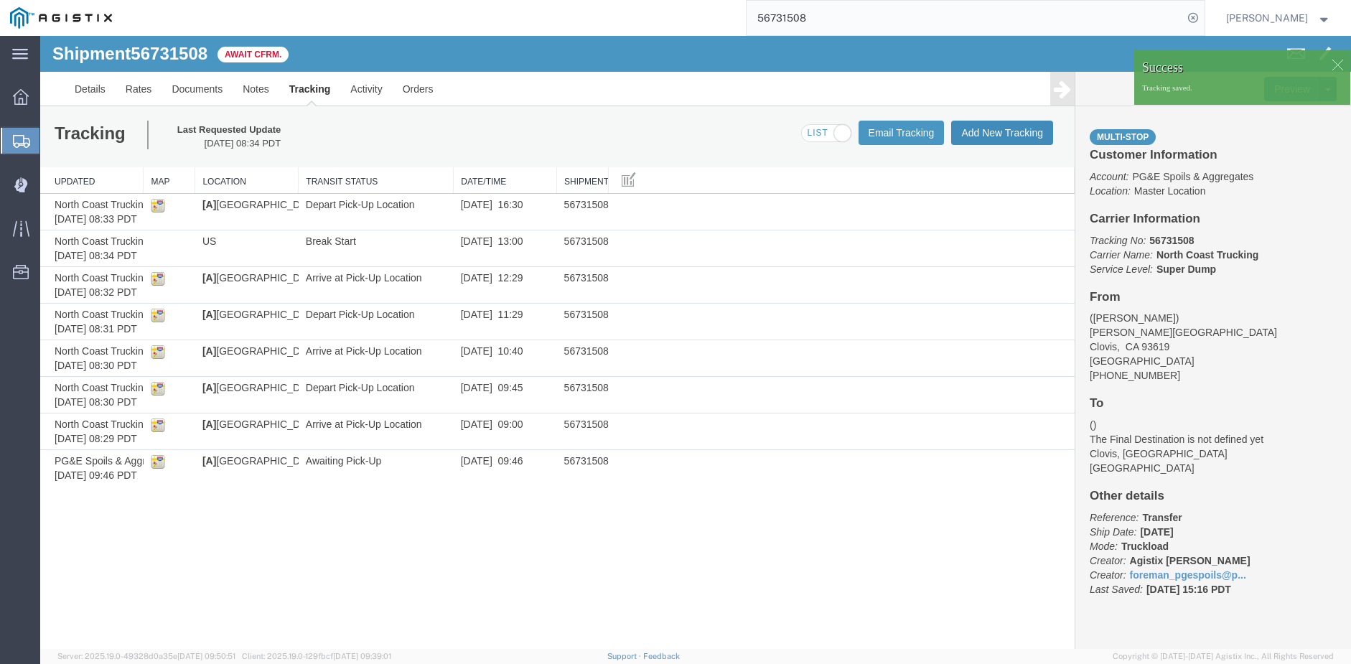
click at [1001, 133] on button "Add New Tracking" at bounding box center [1002, 133] width 102 height 24
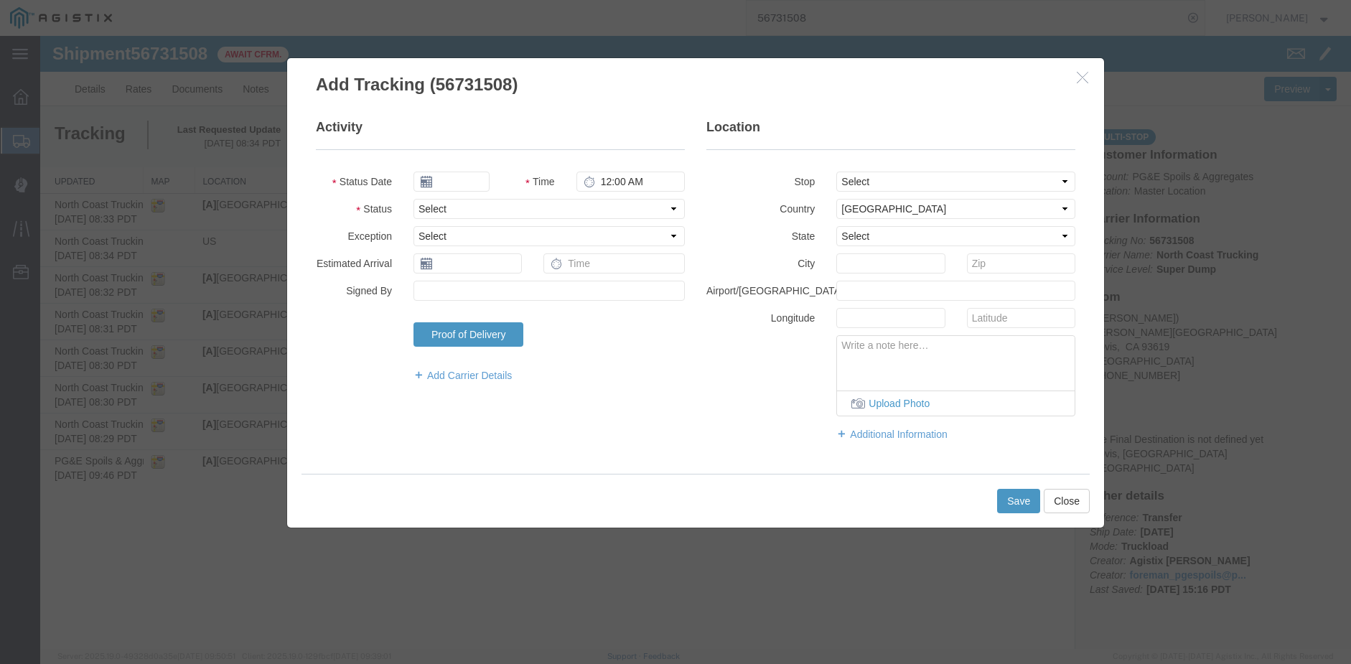
type input "09/17/2025"
type input "9:00 AM"
click at [454, 177] on input "09/17/2025" at bounding box center [451, 182] width 76 height 20
click at [444, 267] on td "8" at bounding box center [446, 272] width 22 height 22
type input "[DATE]"
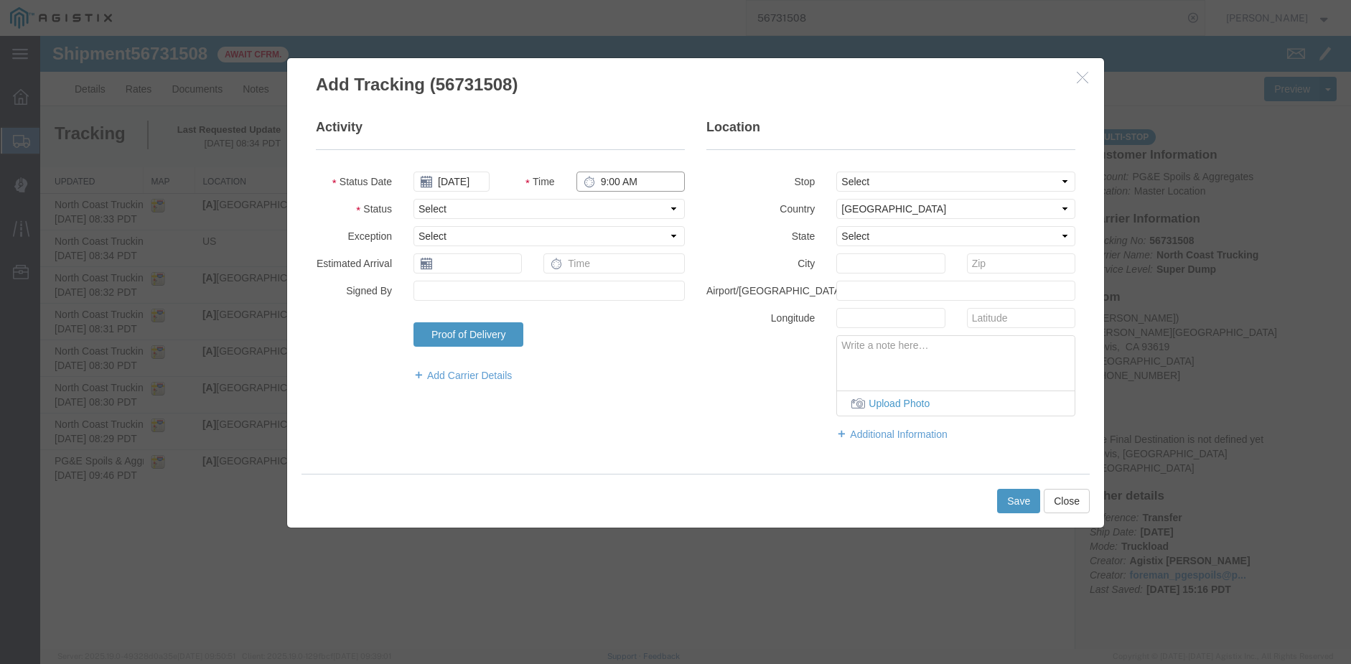
click at [606, 176] on input "9:00 AM" at bounding box center [630, 182] width 108 height 20
type input "1:00 PM"
select select "BREAKSTOP"
click at [1011, 494] on button "Save" at bounding box center [1018, 501] width 43 height 24
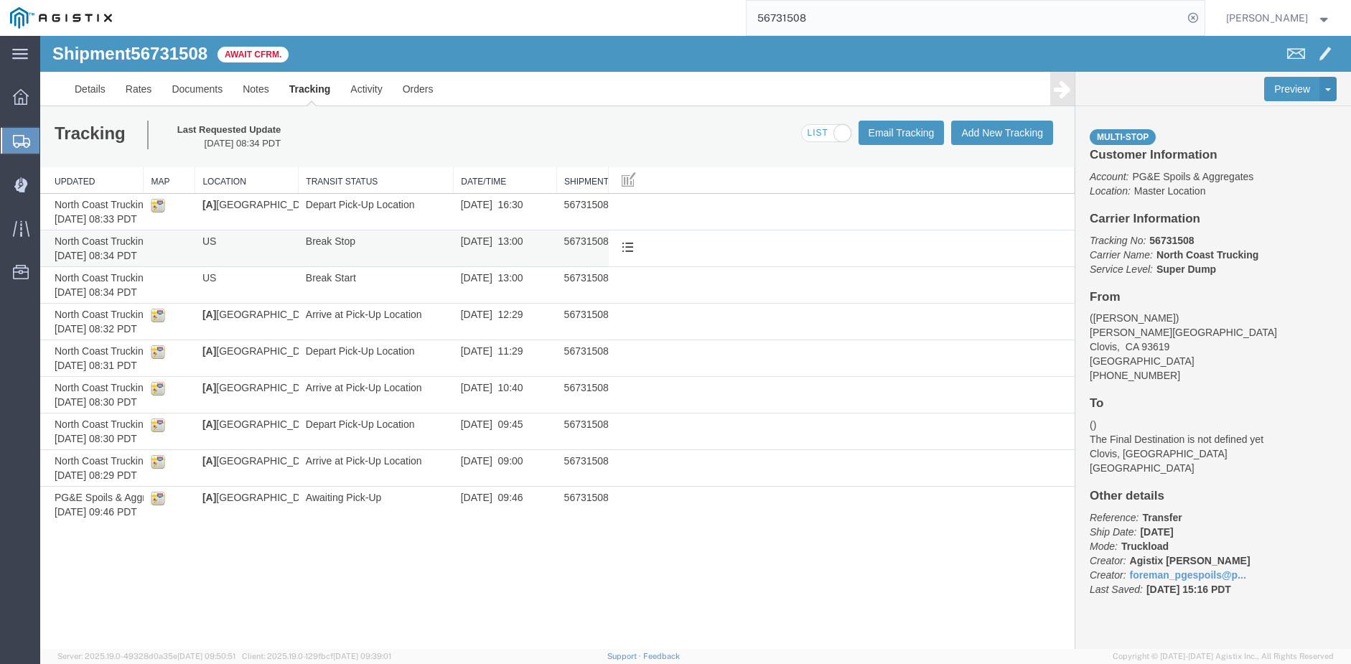
click at [503, 242] on span "[DATE] 13:00" at bounding box center [492, 240] width 62 height 11
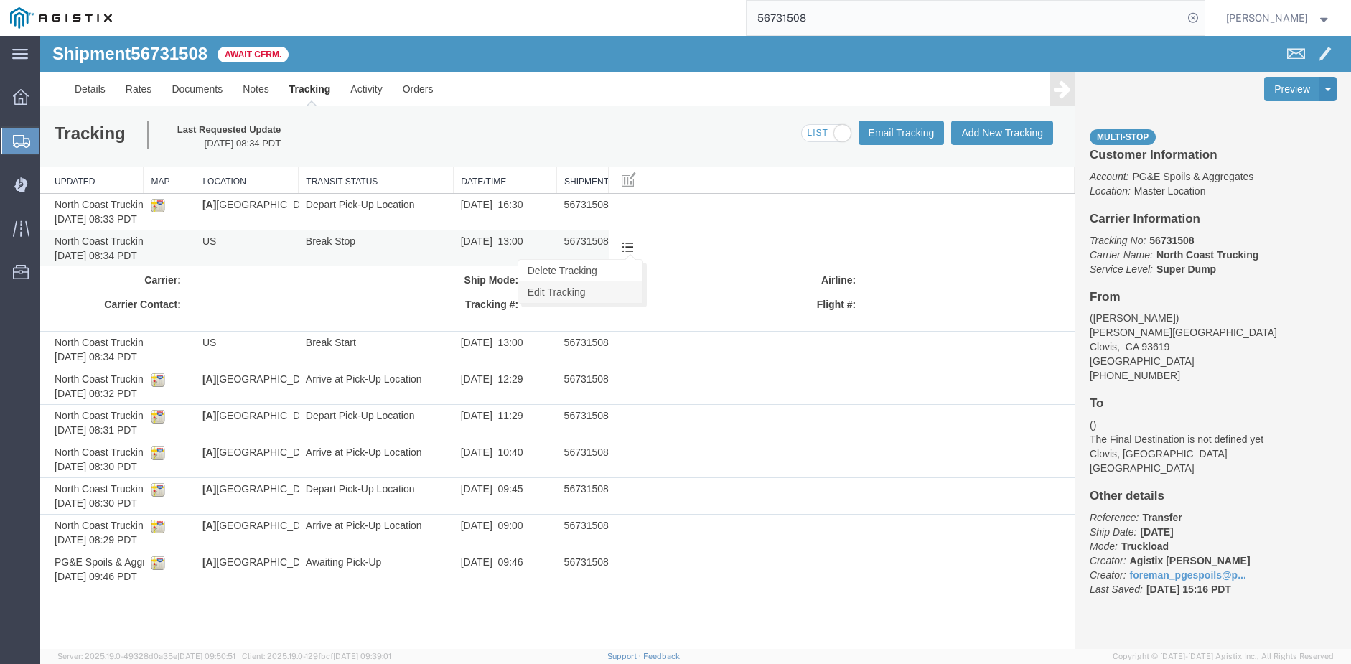
click at [576, 286] on link "Edit Tracking" at bounding box center [580, 292] width 124 height 22
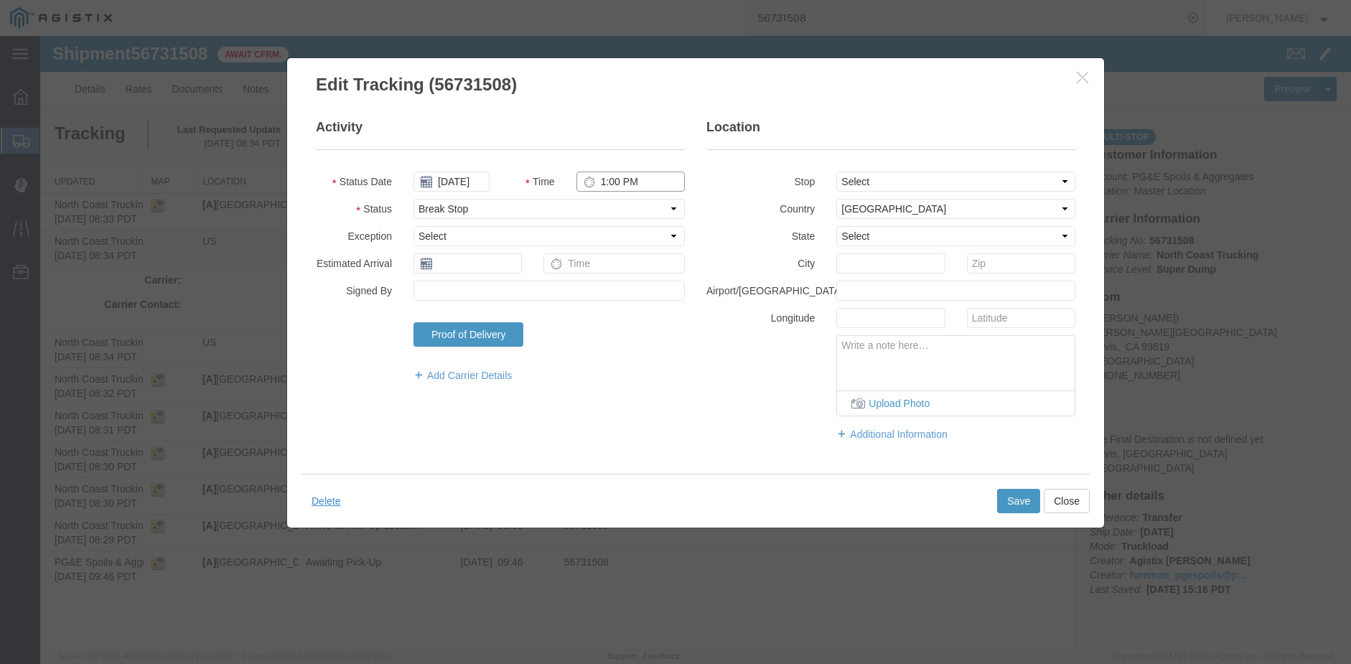
click at [619, 177] on input "1:00 PM" at bounding box center [630, 182] width 108 height 20
type input "1:30 PM"
click at [1015, 496] on button "Save" at bounding box center [1018, 501] width 43 height 24
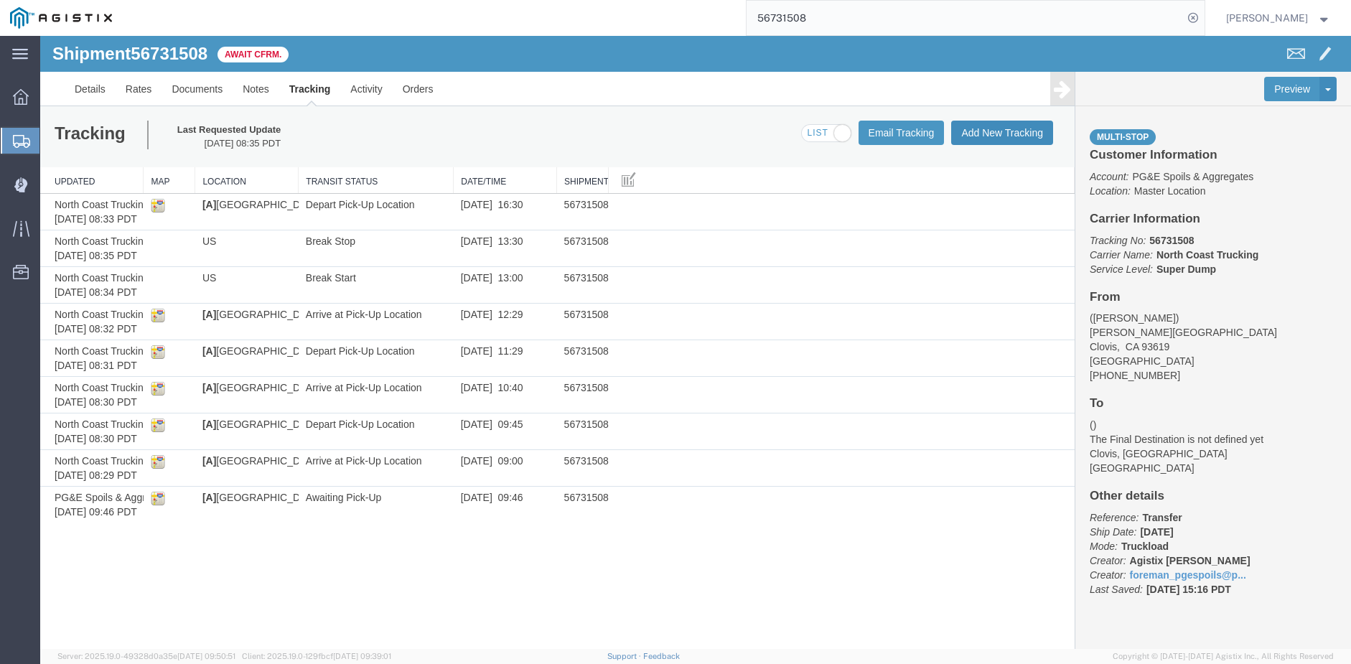
click at [1008, 131] on button "Add New Tracking" at bounding box center [1002, 133] width 102 height 24
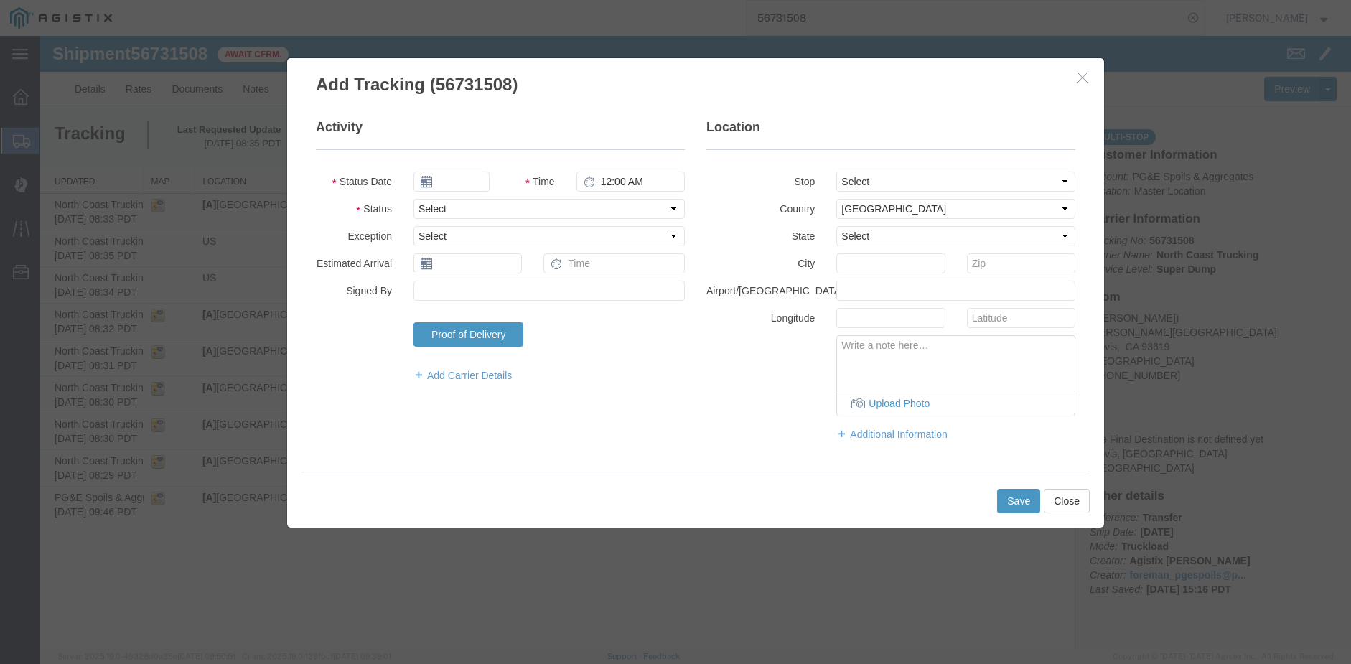
type input "09/17/2025"
type input "9:00 AM"
click at [454, 180] on input "09/17/2025" at bounding box center [451, 182] width 76 height 20
click at [449, 269] on td "8" at bounding box center [446, 272] width 22 height 22
type input "[DATE]"
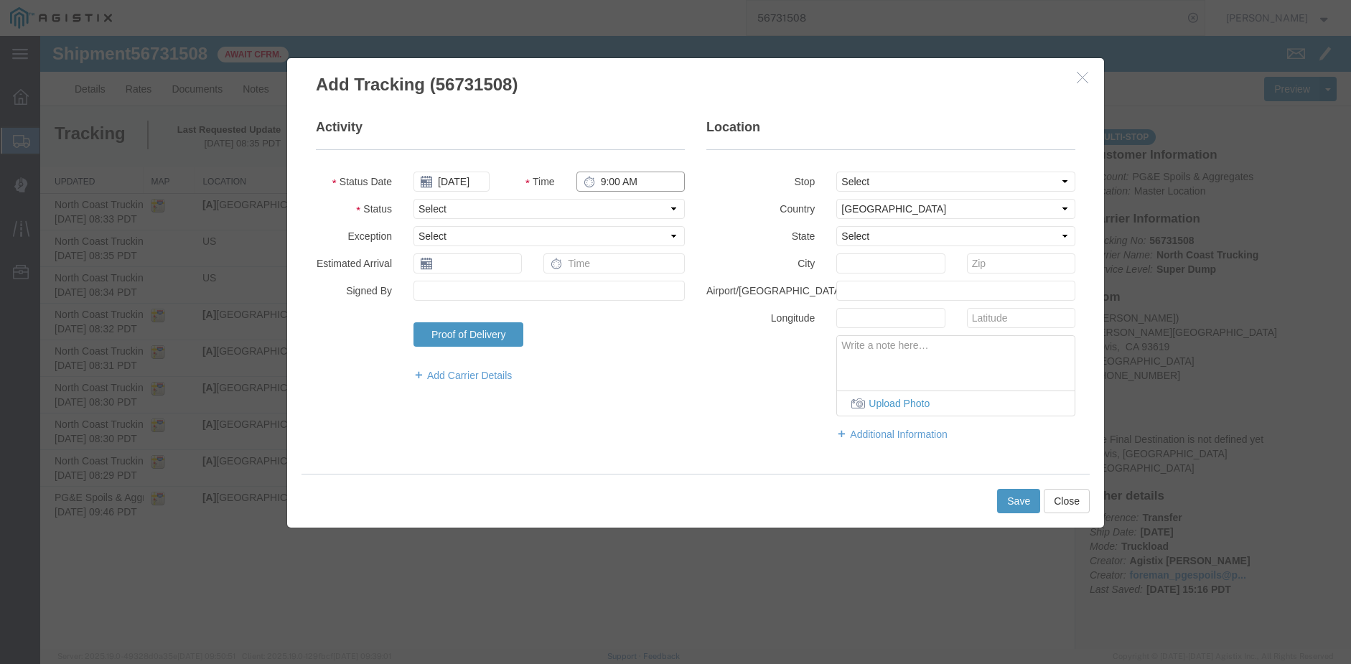
click at [604, 179] on input "9:00 AM" at bounding box center [630, 182] width 108 height 20
type input "10:16 AM"
select select "ARVDLVLOC"
click at [878, 175] on select "Select From: [PERSON_NAME][GEOGRAPHIC_DATA], US Stop 2: [STREET_ADDRESS] To: Th…" at bounding box center [955, 182] width 239 height 20
select select "{"pickupDeliveryInfoId": "122757809","pickupOrDelivery": "D","stopNum": "2","lo…"
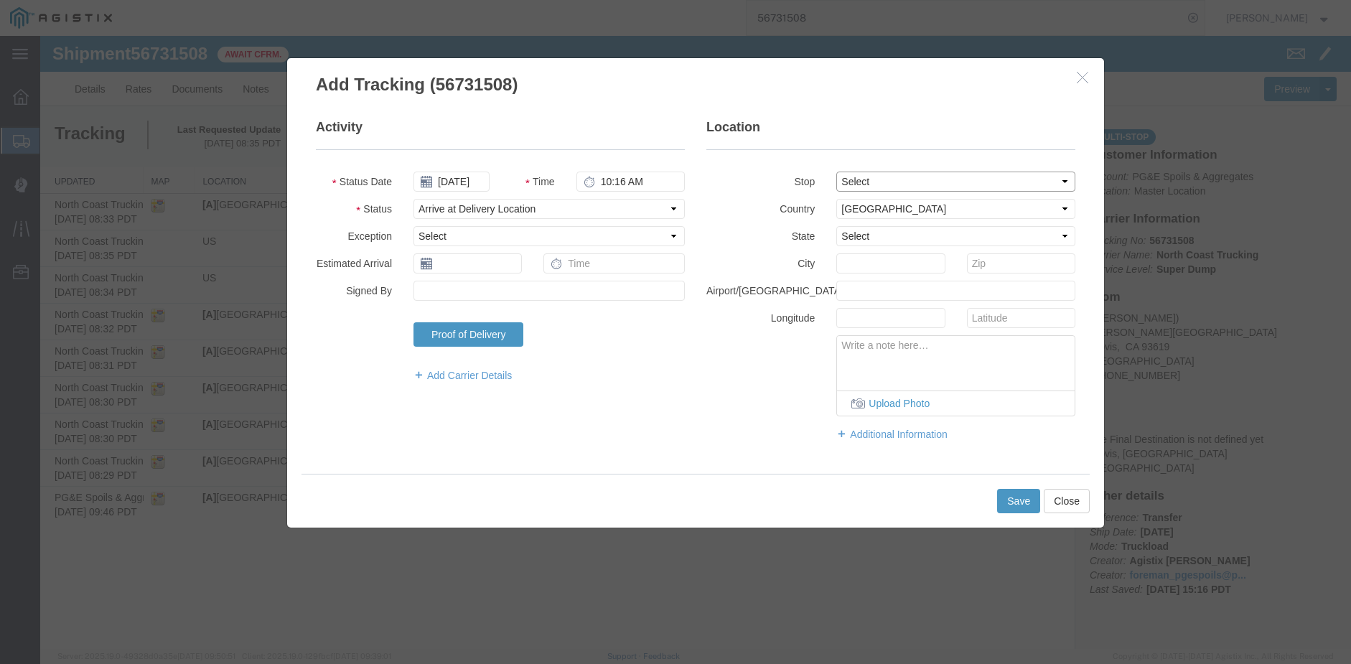
click at [836, 172] on select "Select From: [PERSON_NAME][GEOGRAPHIC_DATA], US Stop 2: [STREET_ADDRESS] To: Th…" at bounding box center [955, 182] width 239 height 20
select select "CA"
type input "Clovis"
click at [1021, 501] on button "Save" at bounding box center [1018, 501] width 43 height 24
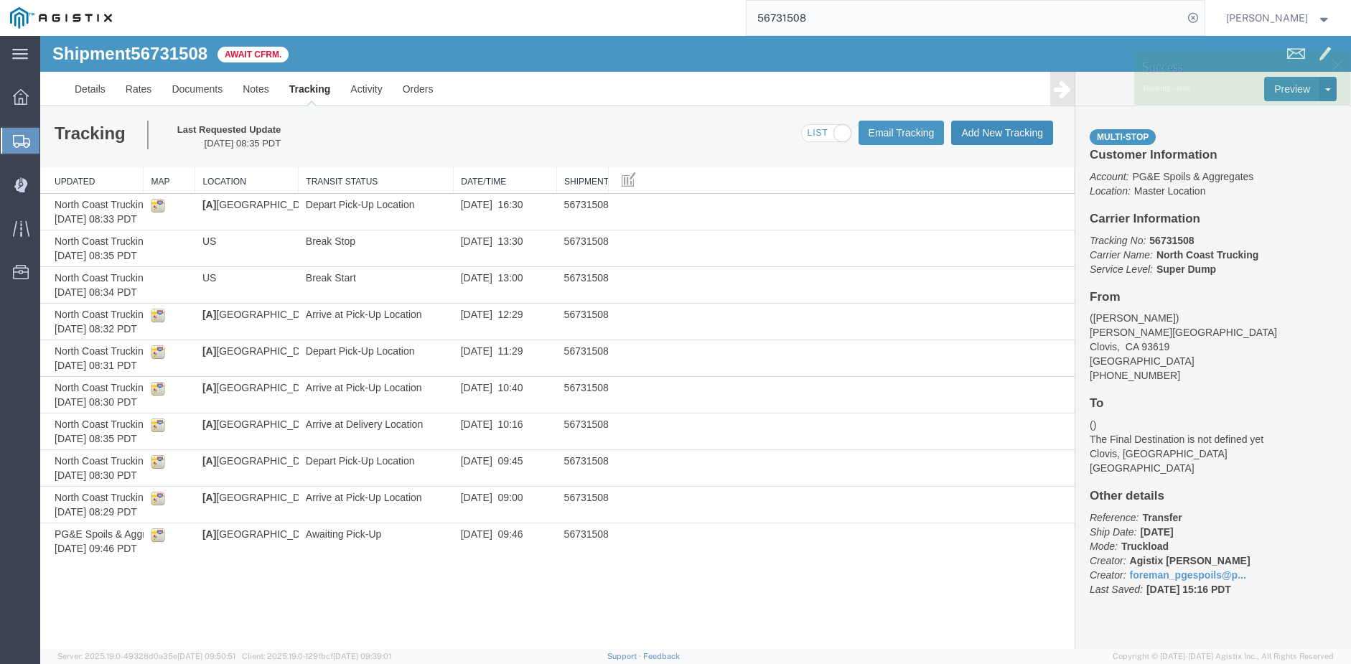
click at [996, 132] on button "Add New Tracking" at bounding box center [1002, 133] width 102 height 24
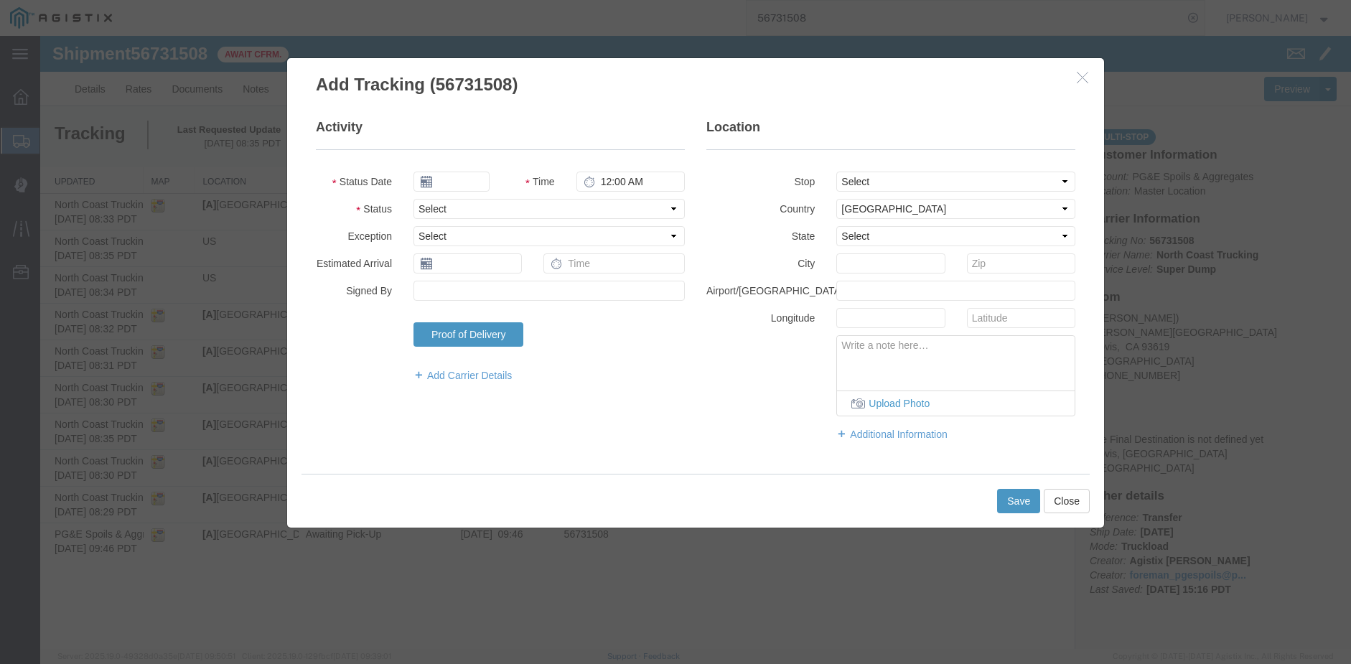
type input "09/17/2025"
type input "9:00 AM"
click at [458, 176] on input "09/17/2025" at bounding box center [451, 182] width 76 height 20
click at [448, 266] on td "8" at bounding box center [446, 272] width 22 height 22
type input "[DATE]"
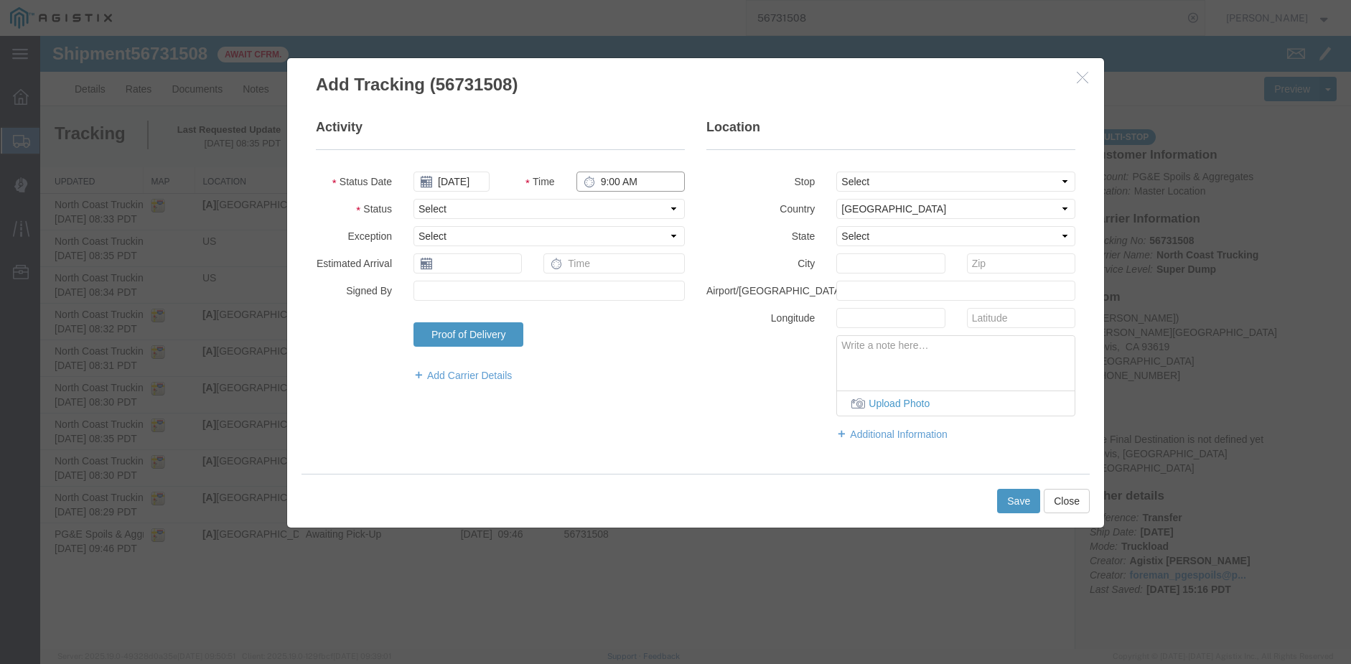
click at [601, 180] on input "9:00 AM" at bounding box center [630, 182] width 108 height 20
type input "10:14 AM"
select select "DPTDLVLOC"
click at [853, 174] on select "Select From: [PERSON_NAME][GEOGRAPHIC_DATA], US Stop 2: [STREET_ADDRESS] To: Th…" at bounding box center [955, 182] width 239 height 20
select select "{"pickupDeliveryInfoId": "122757809","pickupOrDelivery": "D","stopNum": "2","lo…"
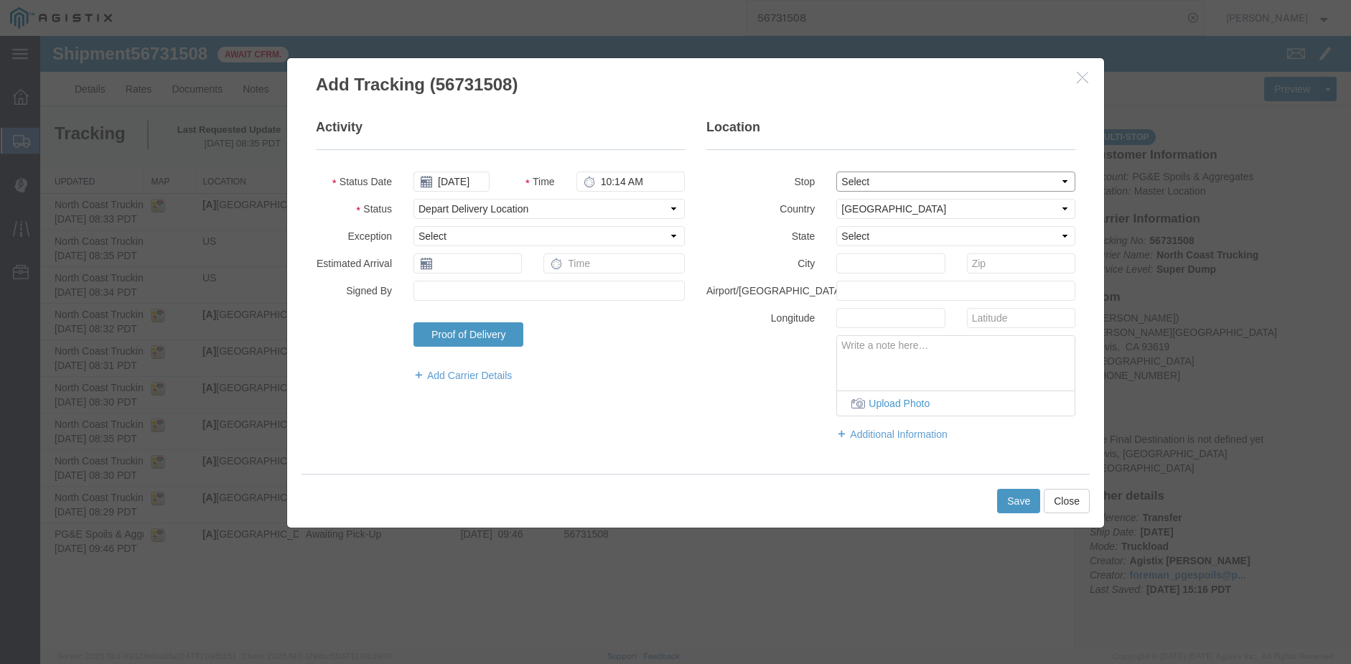
click at [836, 172] on select "Select From: [PERSON_NAME][GEOGRAPHIC_DATA], US Stop 2: [STREET_ADDRESS] To: Th…" at bounding box center [955, 182] width 239 height 20
select select "CA"
type input "Clovis"
click at [1017, 496] on button "Save" at bounding box center [1018, 501] width 43 height 24
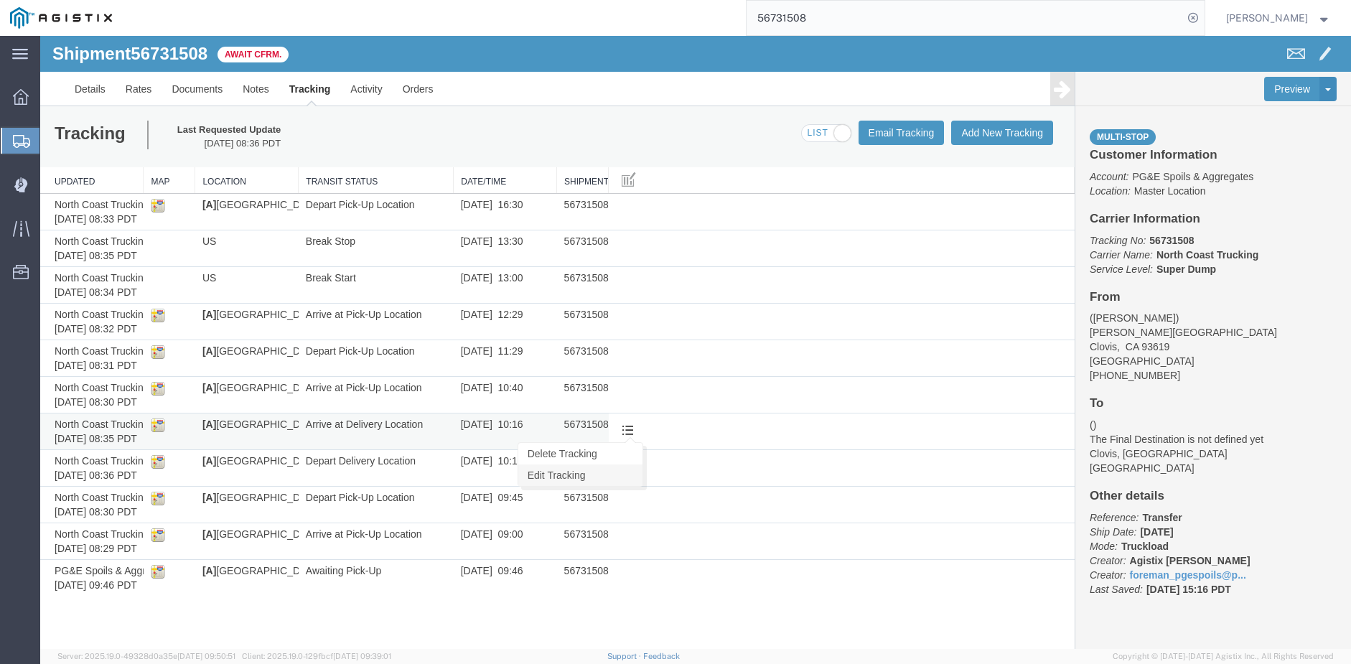
click at [581, 476] on link "Edit Tracking" at bounding box center [580, 475] width 124 height 22
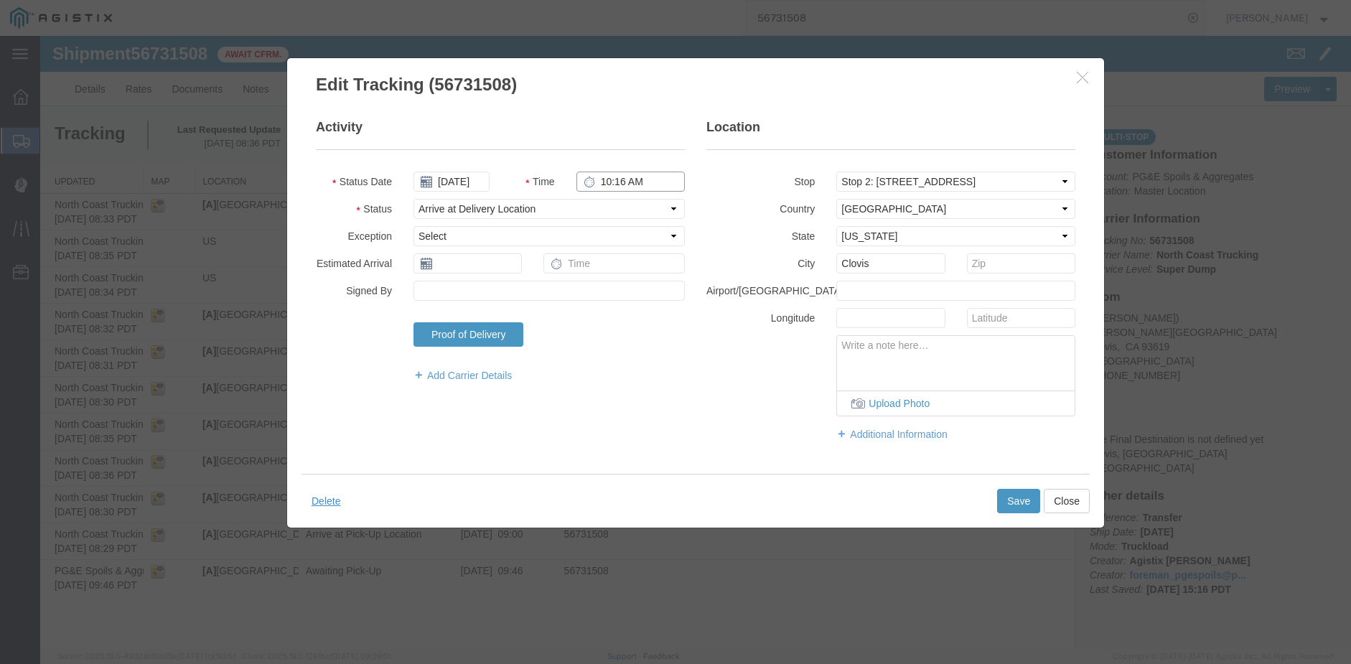
click at [624, 179] on input "10:16 AM" at bounding box center [630, 182] width 108 height 20
type input "10:00 AM"
click at [1029, 495] on button "Save" at bounding box center [1018, 501] width 43 height 24
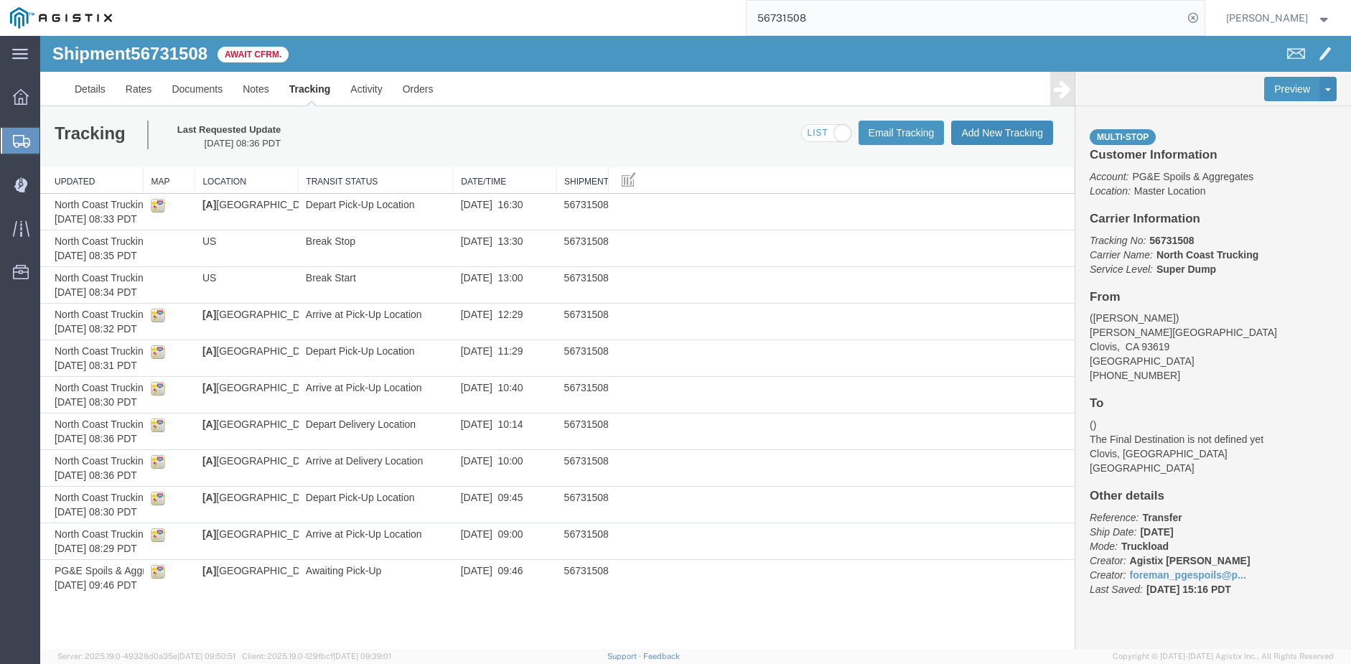
click at [1001, 130] on button "Add New Tracking" at bounding box center [1002, 133] width 102 height 24
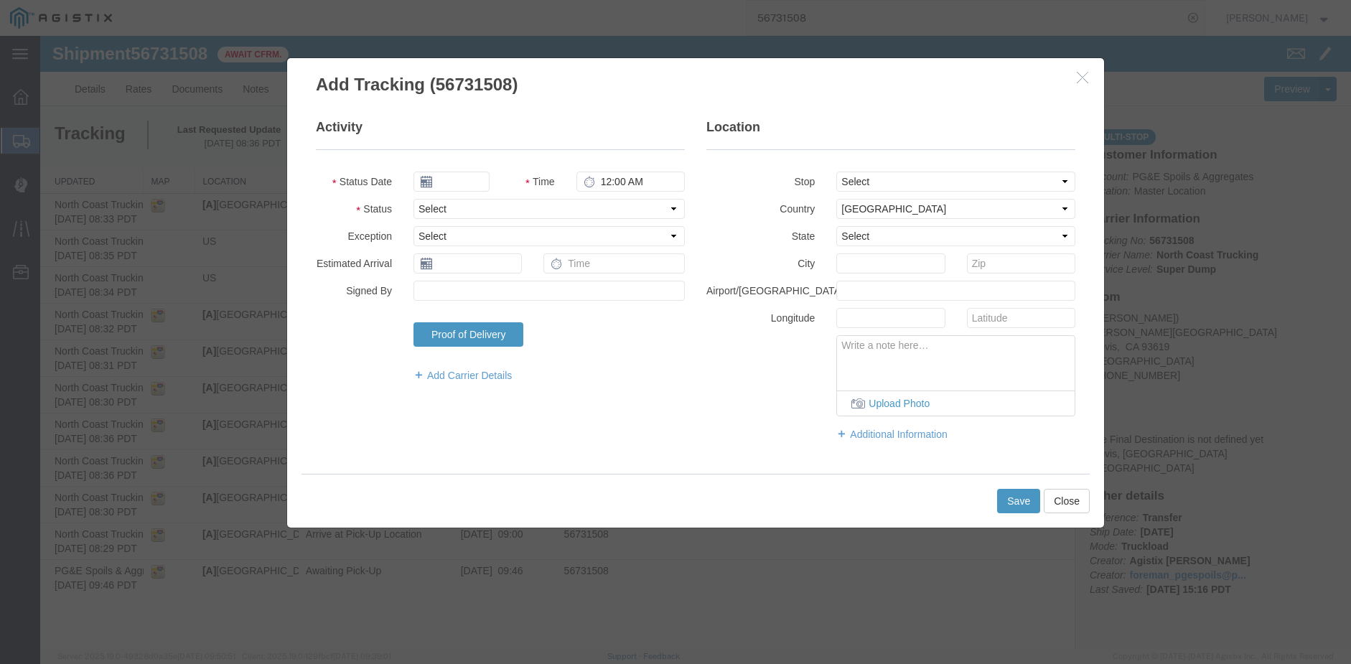
type input "09/17/2025"
type input "9:00 AM"
click at [457, 177] on input "09/17/2025" at bounding box center [451, 182] width 76 height 20
click at [446, 268] on td "8" at bounding box center [446, 272] width 22 height 22
type input "[DATE]"
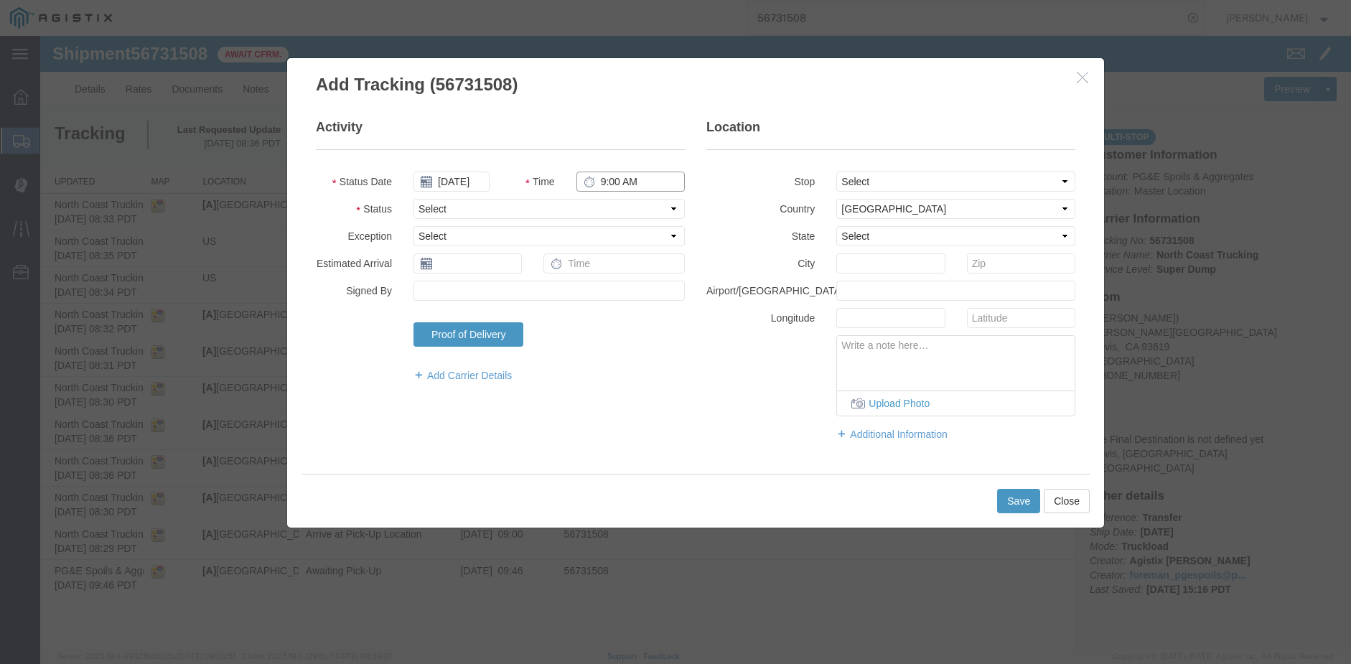
click at [603, 181] on input "9:00 AM" at bounding box center [630, 182] width 108 height 20
type input "11:55 AM"
select select "ARVDLVLOC"
click at [890, 182] on select "Select From: [PERSON_NAME][GEOGRAPHIC_DATA], US Stop 2: [STREET_ADDRESS] To: Th…" at bounding box center [955, 182] width 239 height 20
select select "{"pickupDeliveryInfoId": "122757809","pickupOrDelivery": "D","stopNum": "2","lo…"
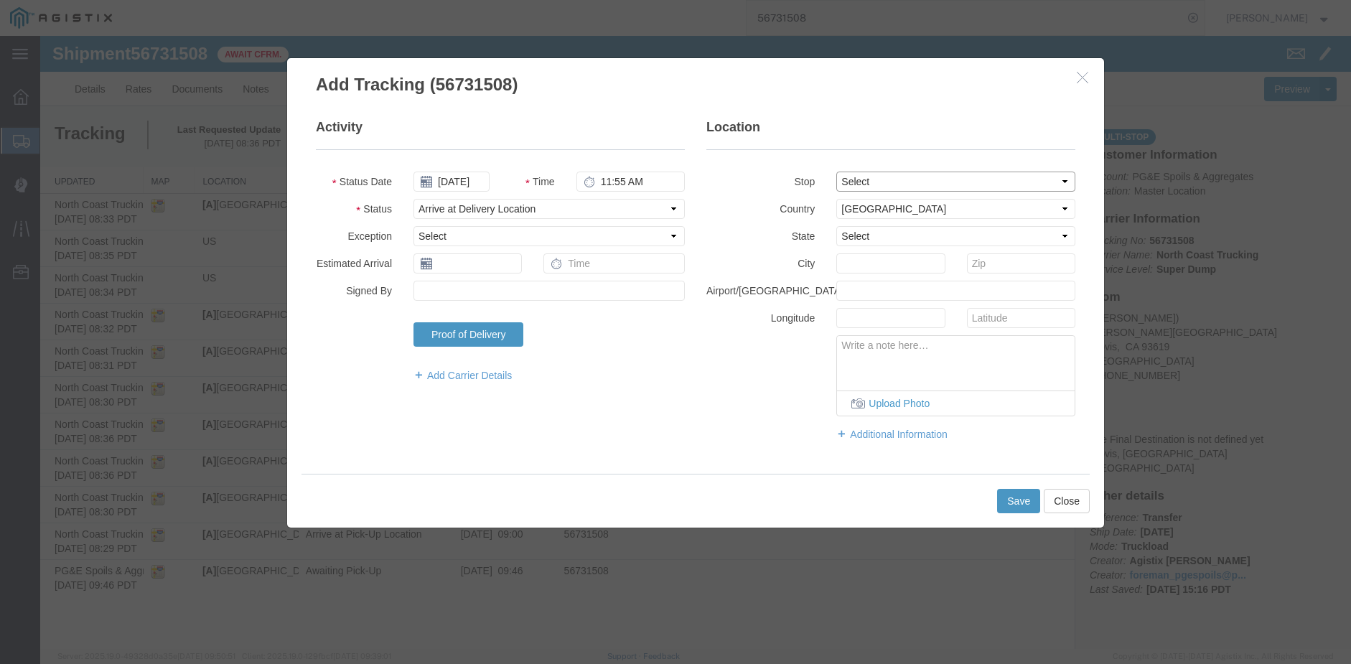
click at [836, 172] on select "Select From: [PERSON_NAME][GEOGRAPHIC_DATA], US Stop 2: [STREET_ADDRESS] To: Th…" at bounding box center [955, 182] width 239 height 20
select select "CA"
type input "Clovis"
click at [1015, 495] on button "Save" at bounding box center [1018, 501] width 43 height 24
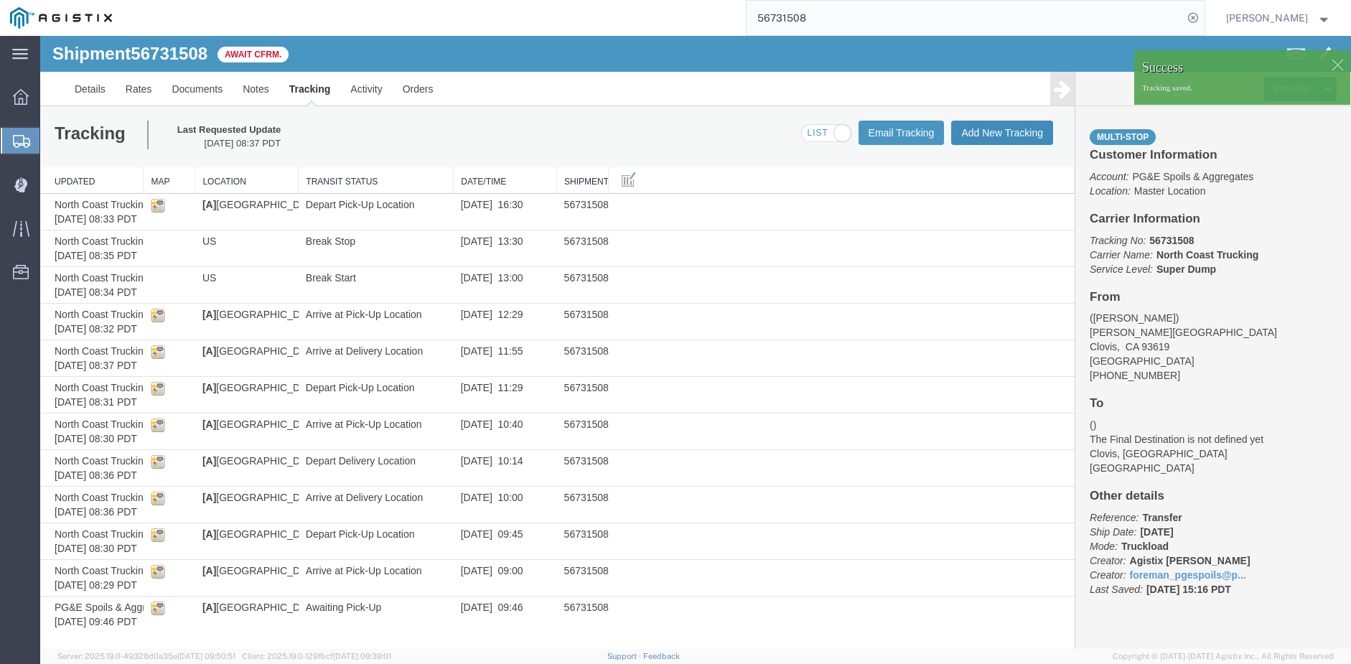
click at [985, 133] on button "Add New Tracking" at bounding box center [1002, 133] width 102 height 24
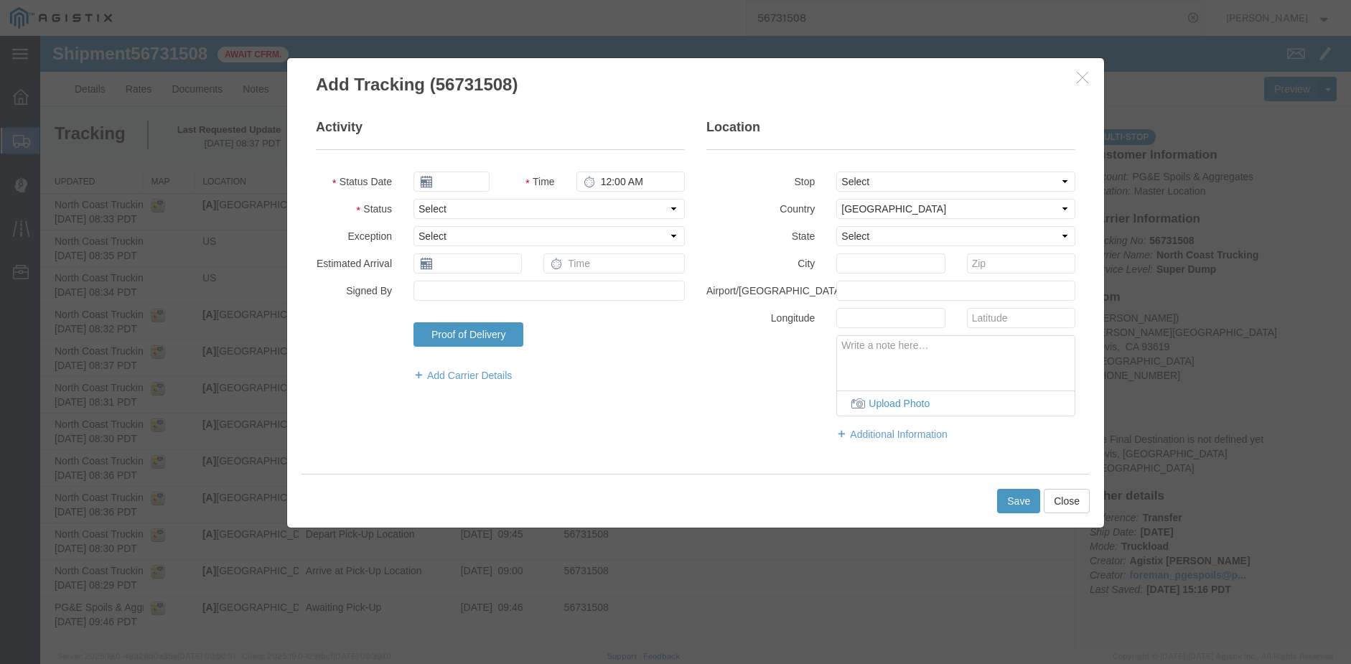
type input "09/17/2025"
type input "9:00 AM"
click at [450, 181] on input "09/17/2025" at bounding box center [451, 182] width 76 height 20
click at [445, 267] on td "8" at bounding box center [446, 272] width 22 height 22
type input "[DATE]"
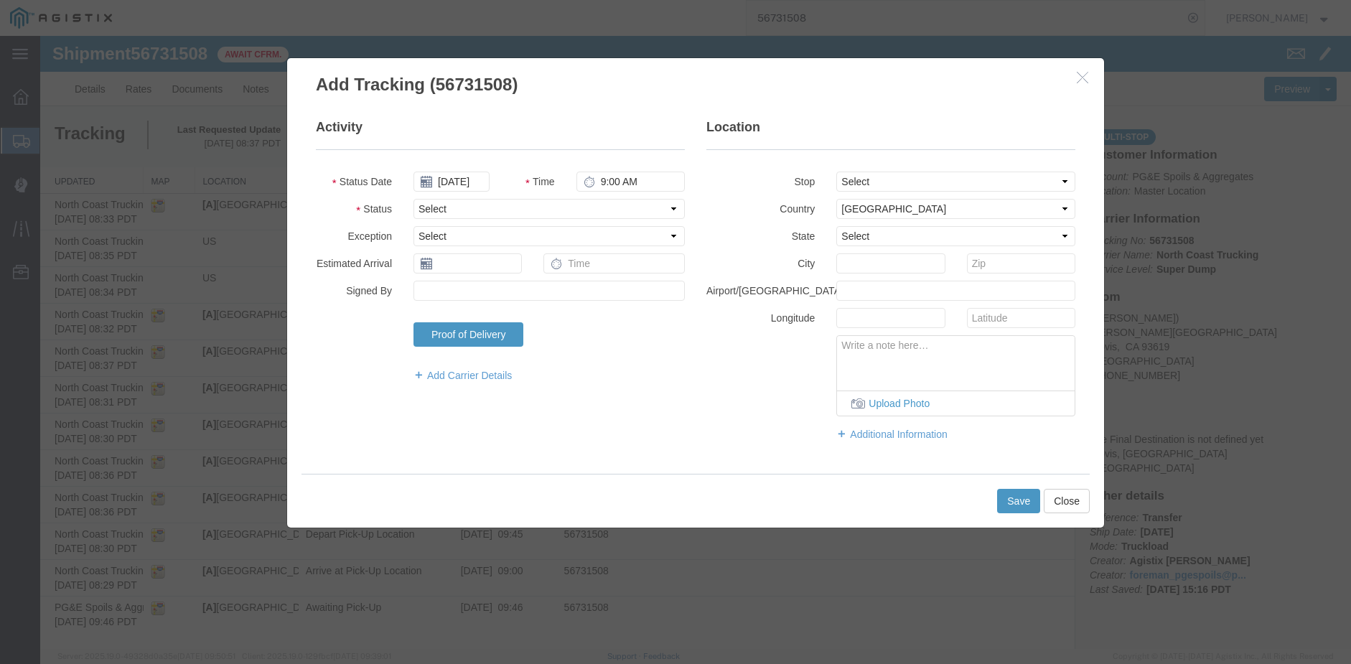
click at [594, 177] on icon at bounding box center [589, 181] width 11 height 11
click at [605, 177] on input "9:00 AM" at bounding box center [630, 182] width 108 height 20
type input "12:00 PM"
select select "DPTDLVLOC"
click at [853, 172] on select "Select From: [PERSON_NAME][GEOGRAPHIC_DATA], US Stop 2: [STREET_ADDRESS] To: Th…" at bounding box center [955, 182] width 239 height 20
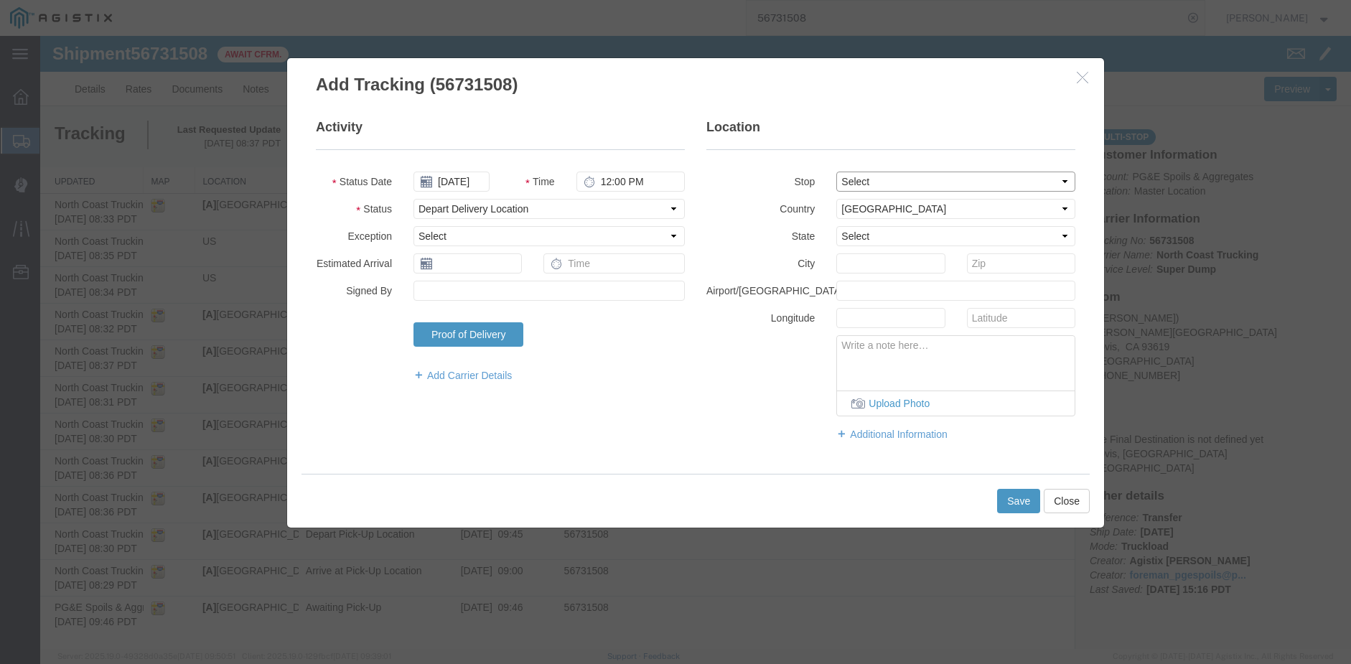
select select "{"pickupDeliveryInfoId": "122757809","pickupOrDelivery": "D","stopNum": "2","lo…"
click at [836, 172] on select "Select From: [PERSON_NAME][GEOGRAPHIC_DATA], US Stop 2: [STREET_ADDRESS] To: Th…" at bounding box center [955, 182] width 239 height 20
select select "CA"
type input "Clovis"
click at [1016, 500] on button "Save" at bounding box center [1018, 501] width 43 height 24
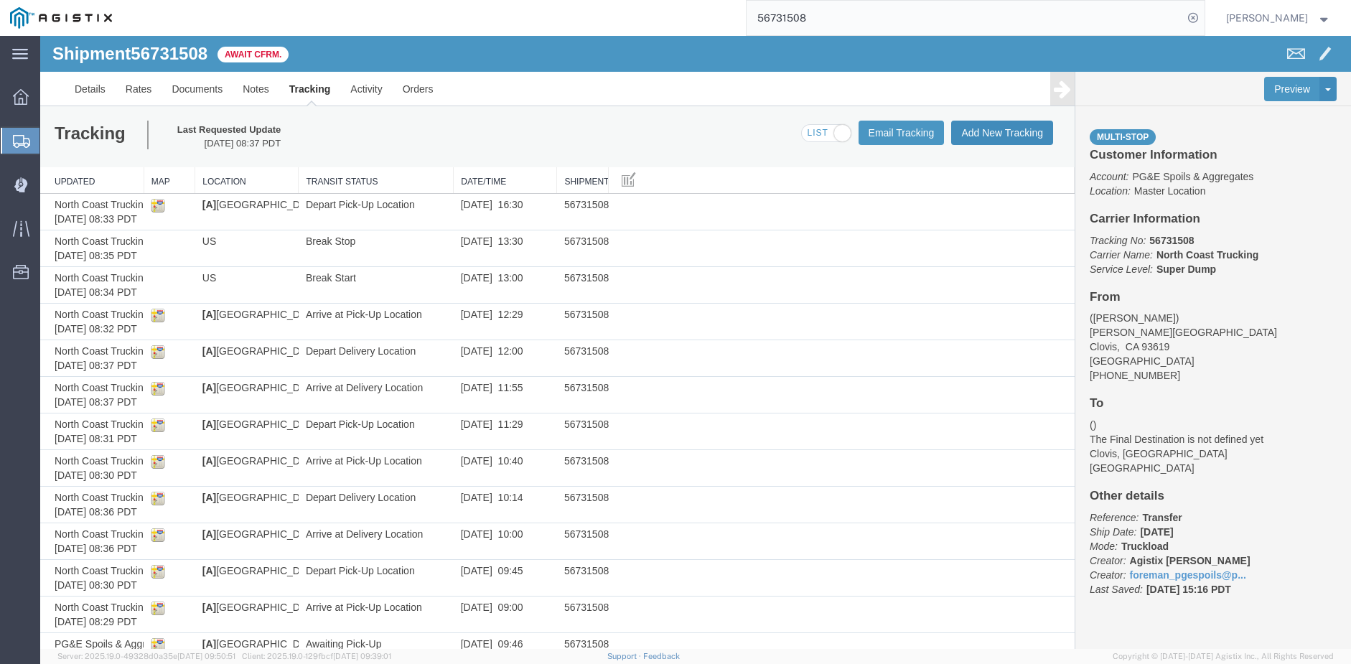
click at [980, 132] on button "Add New Tracking" at bounding box center [1002, 133] width 102 height 24
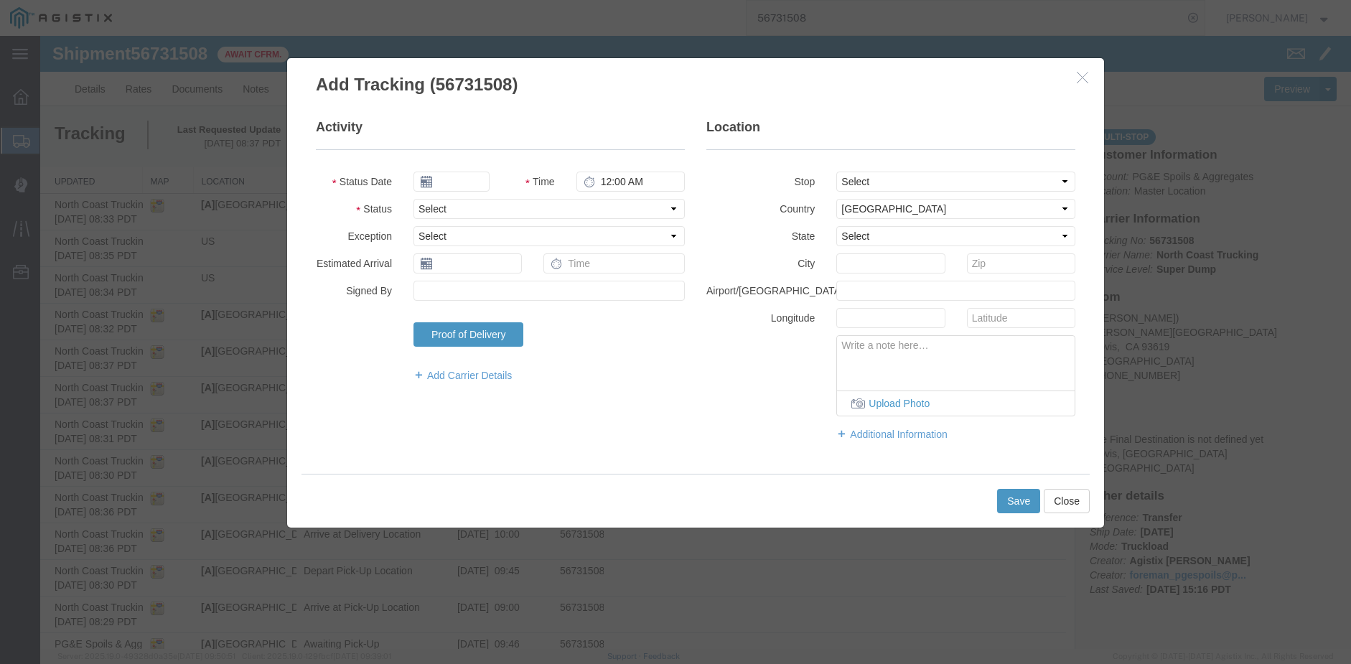
type input "09/17/2025"
type input "9:00 AM"
click at [456, 177] on input "09/17/2025" at bounding box center [451, 182] width 76 height 20
click at [441, 269] on td "8" at bounding box center [446, 272] width 22 height 22
type input "[DATE]"
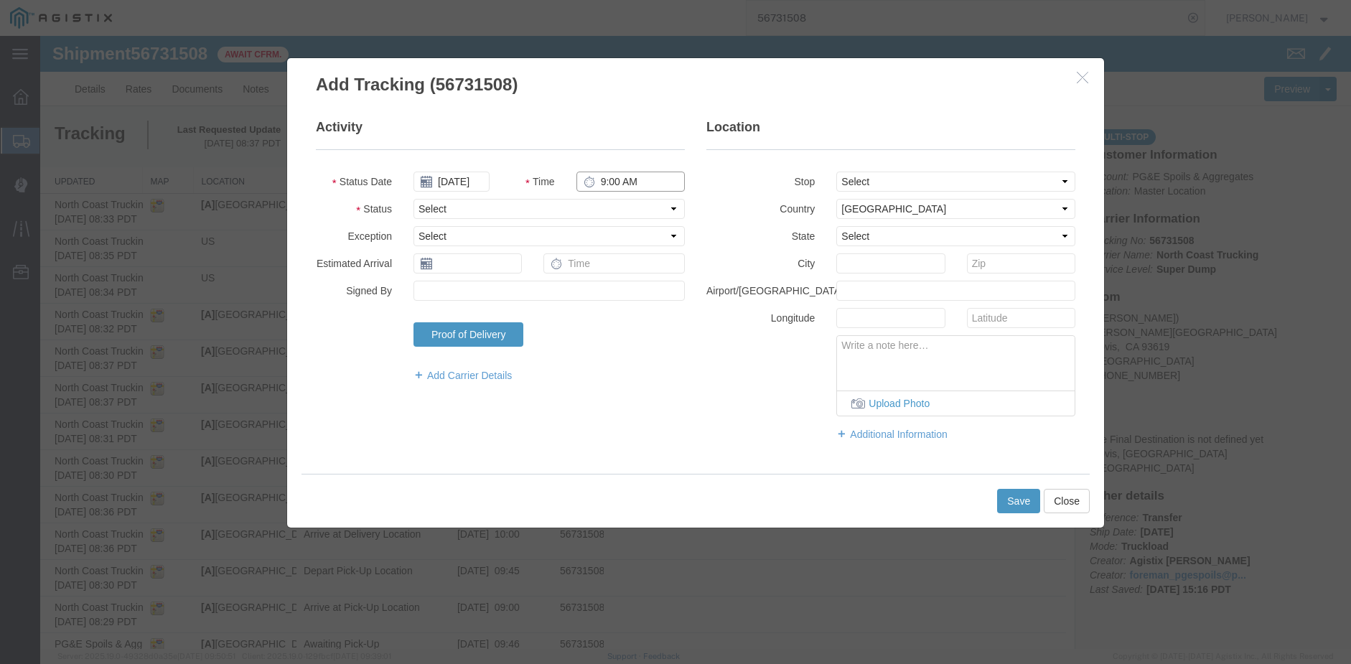
click at [604, 181] on input "9:00 AM" at bounding box center [630, 182] width 108 height 20
type input "5:30 PM"
select select "ARVDLVLOC"
click at [839, 182] on select "Select From: [PERSON_NAME][GEOGRAPHIC_DATA], US Stop 2: [STREET_ADDRESS] To: Th…" at bounding box center [955, 182] width 239 height 20
select select "{"pickupDeliveryInfoId": "122757809","pickupOrDelivery": "D","stopNum": "2","lo…"
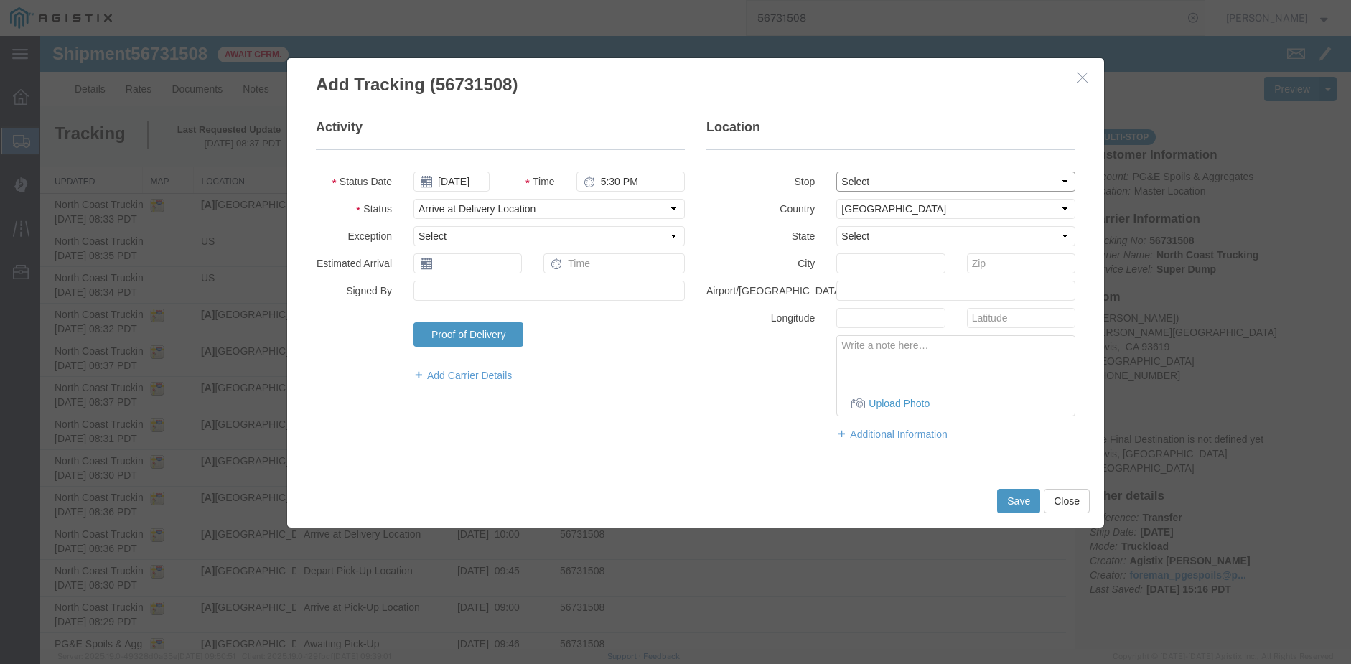
click at [836, 172] on select "Select From: [PERSON_NAME][GEOGRAPHIC_DATA], US Stop 2: [STREET_ADDRESS] To: Th…" at bounding box center [955, 182] width 239 height 20
select select "CA"
type input "Clovis"
click at [1011, 503] on button "Save" at bounding box center [1018, 501] width 43 height 24
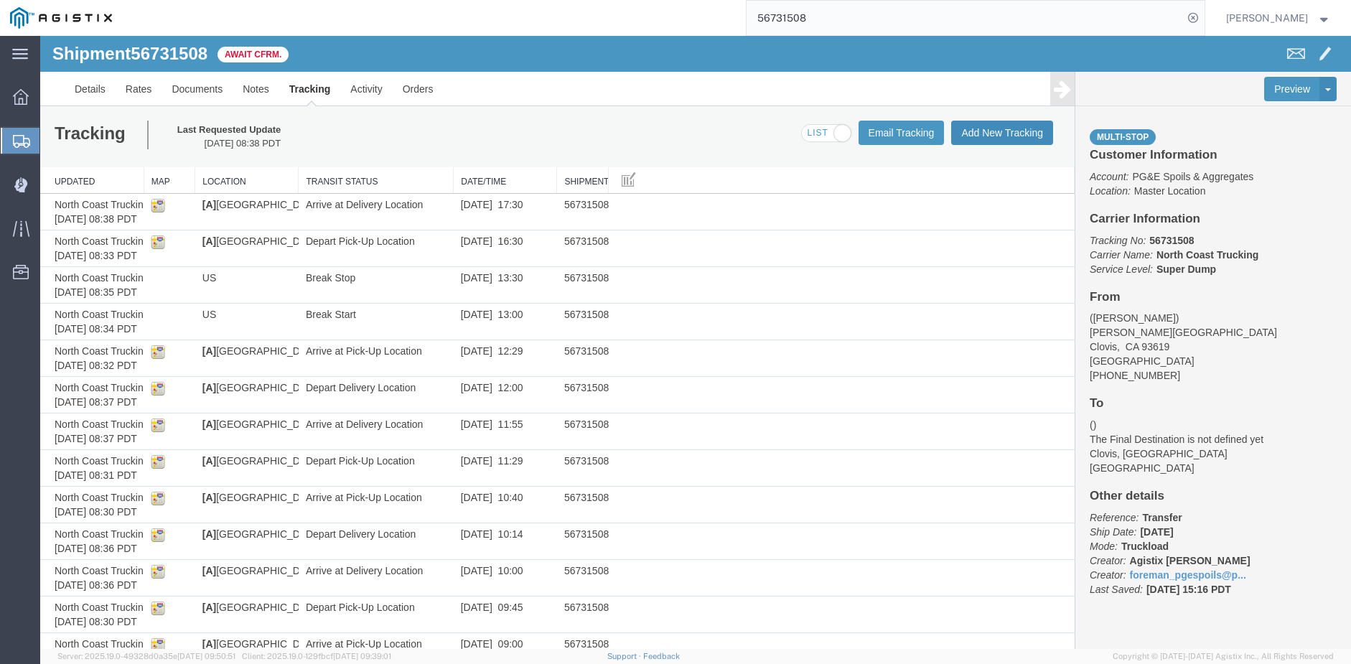
click at [1012, 137] on button "Add New Tracking" at bounding box center [1002, 133] width 102 height 24
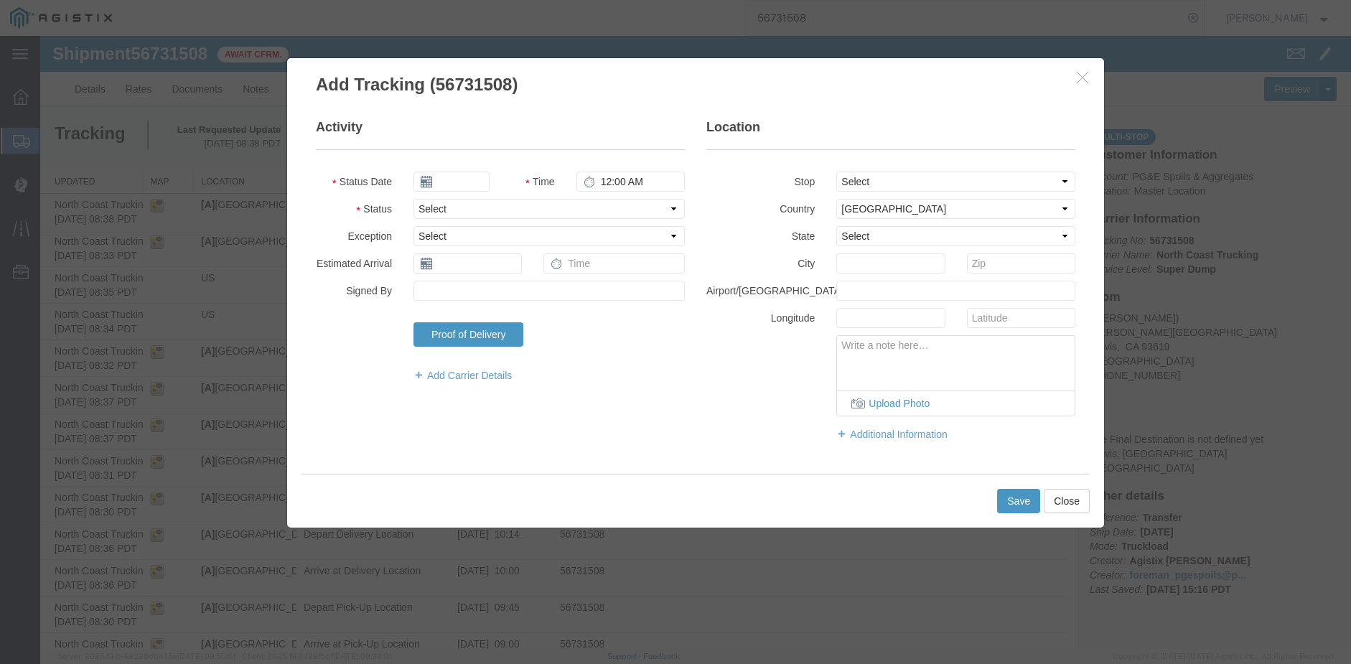
type input "09/17/2025"
type input "9:00 AM"
drag, startPoint x: 458, startPoint y: 179, endPoint x: 449, endPoint y: 181, distance: 8.9
click at [454, 180] on input "09/17/2025" at bounding box center [451, 182] width 76 height 20
click at [446, 266] on td "8" at bounding box center [446, 272] width 22 height 22
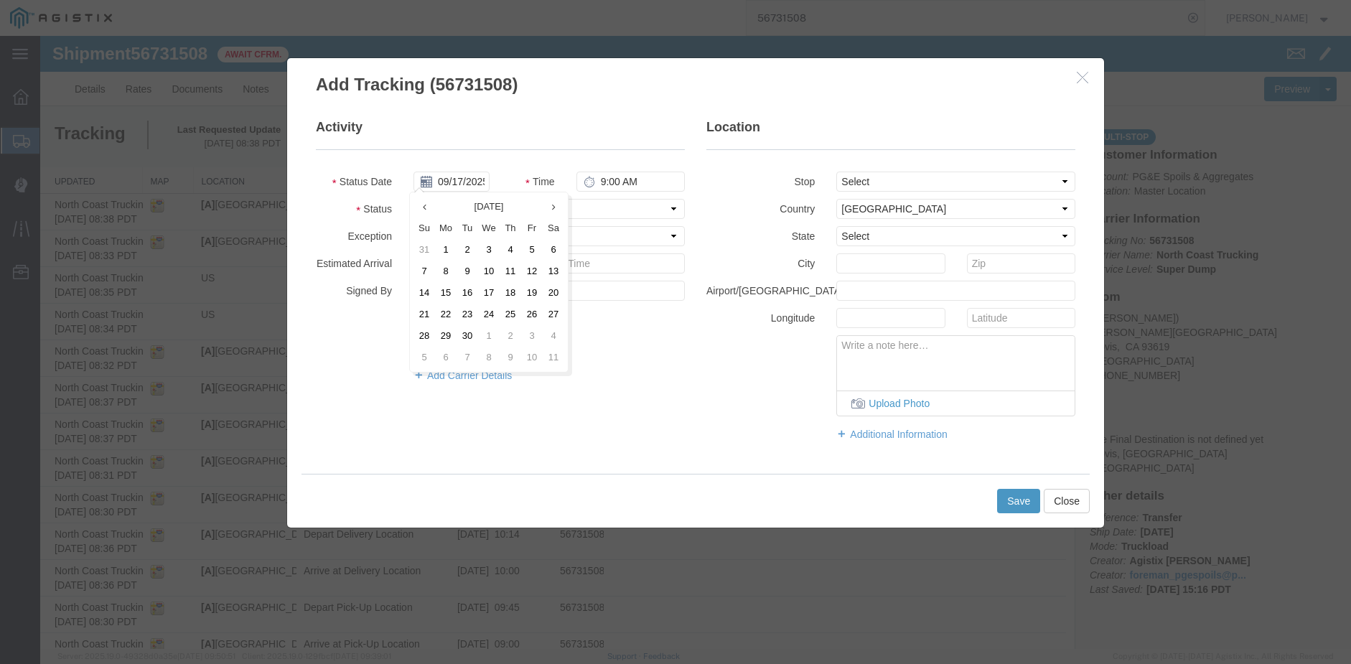
type input "[DATE]"
click at [601, 173] on input "9:00 AM" at bounding box center [630, 182] width 108 height 20
type input "5:31 PM"
select select "DPTDLVLOC"
click at [872, 177] on select "Select From: [PERSON_NAME][GEOGRAPHIC_DATA], US Stop 2: [STREET_ADDRESS] To: Th…" at bounding box center [955, 182] width 239 height 20
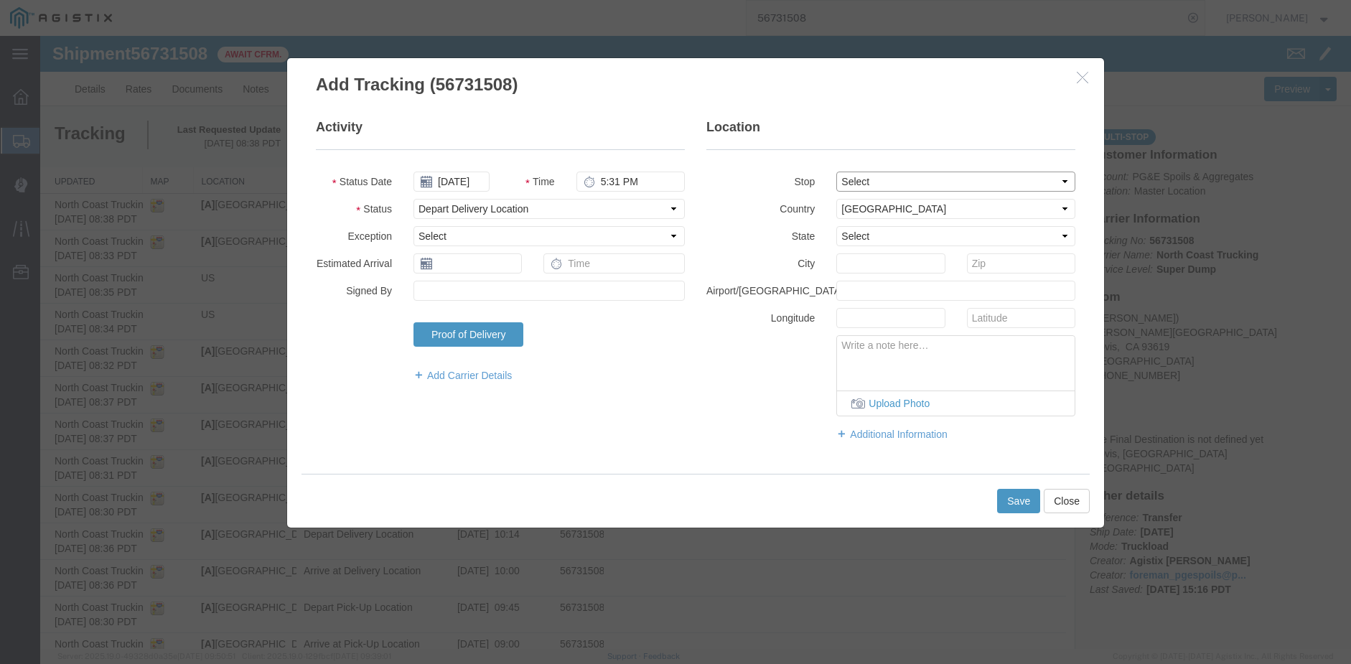
select select "{"pickupDeliveryInfoId": "122757809","pickupOrDelivery": "D","stopNum": "2","lo…"
click at [836, 172] on select "Select From: [PERSON_NAME][GEOGRAPHIC_DATA], US Stop 2: [STREET_ADDRESS] To: Th…" at bounding box center [955, 182] width 239 height 20
select select "CA"
type input "Clovis"
click at [1016, 502] on button "Save" at bounding box center [1018, 501] width 43 height 24
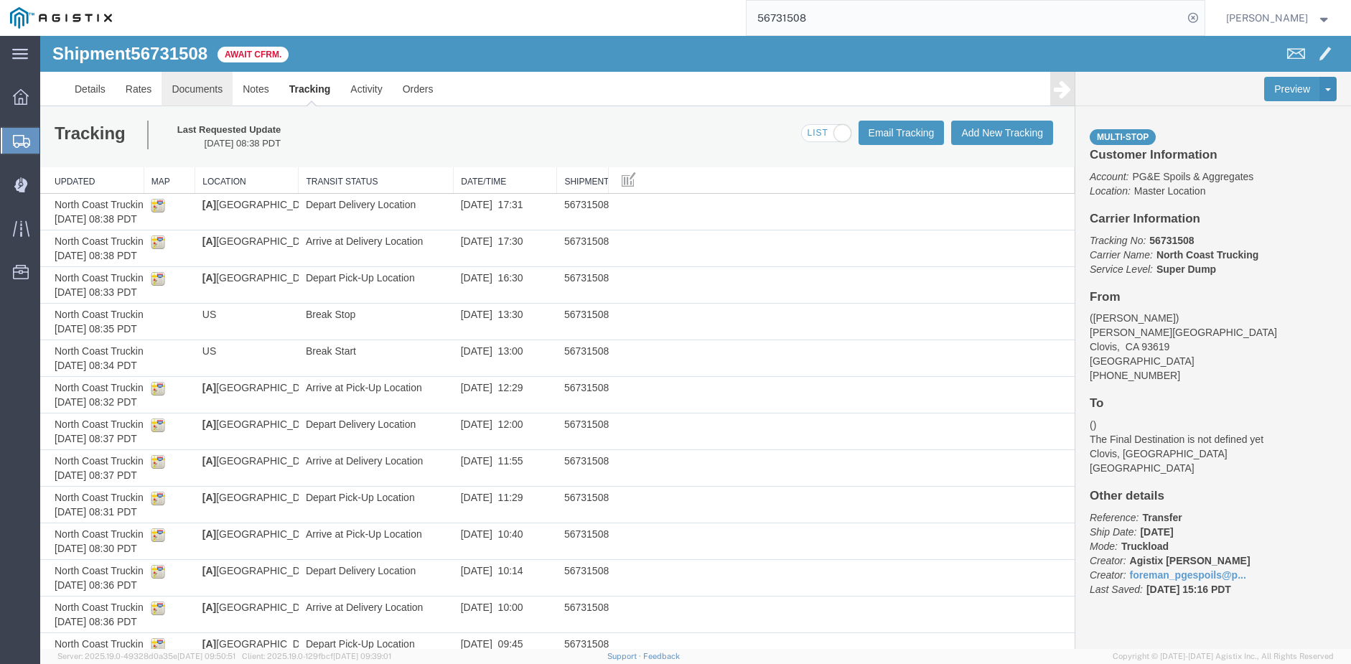
click at [207, 87] on link "Documents" at bounding box center [196, 89] width 71 height 34
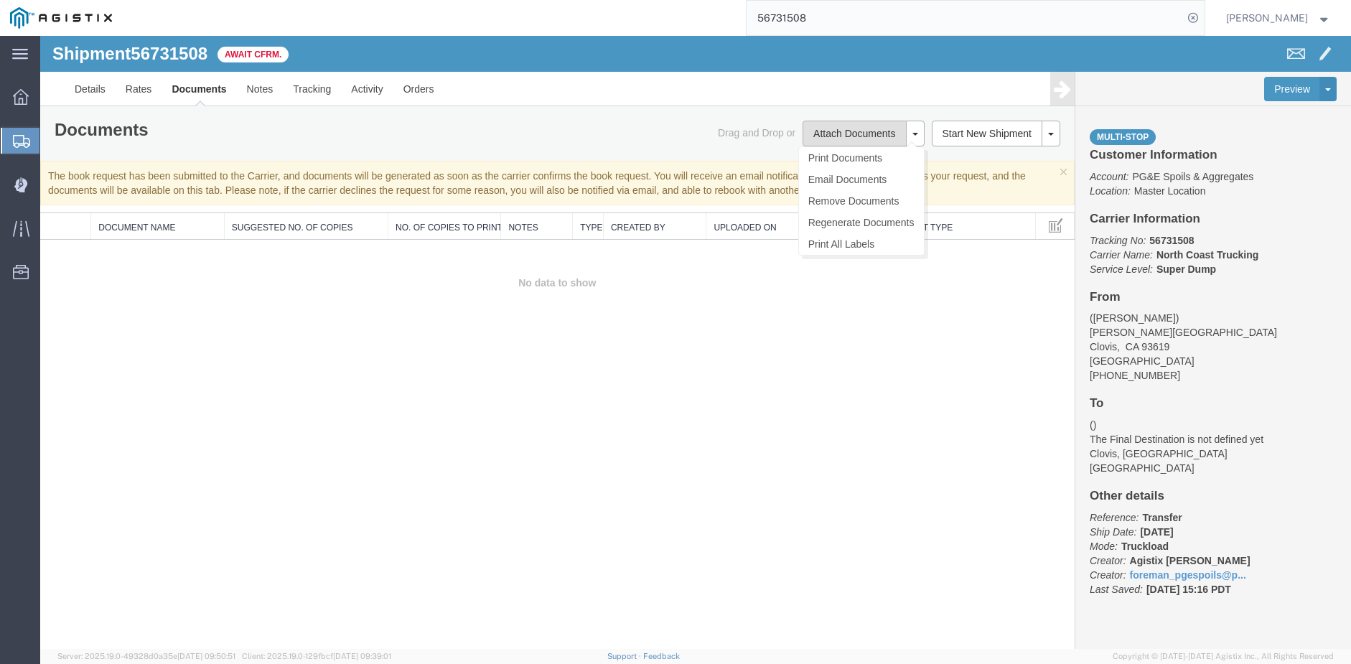
click at [858, 127] on button "Attach Documents" at bounding box center [853, 134] width 103 height 26
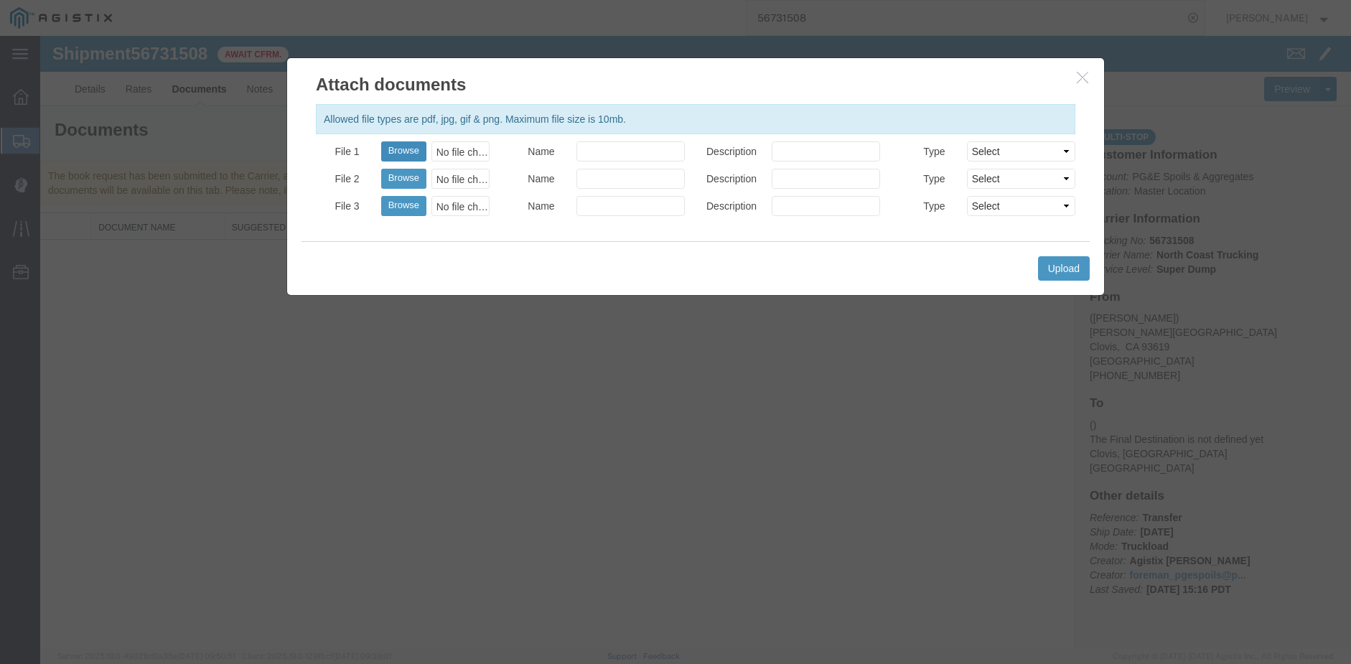
click at [411, 146] on button "Browse" at bounding box center [403, 151] width 45 height 20
click at [460, 148] on div "No file chosen" at bounding box center [460, 151] width 58 height 20
click at [1054, 266] on div at bounding box center [695, 342] width 1311 height 613
click at [467, 151] on div "No file chosen" at bounding box center [460, 151] width 58 height 20
click at [457, 154] on div at bounding box center [695, 342] width 1311 height 613
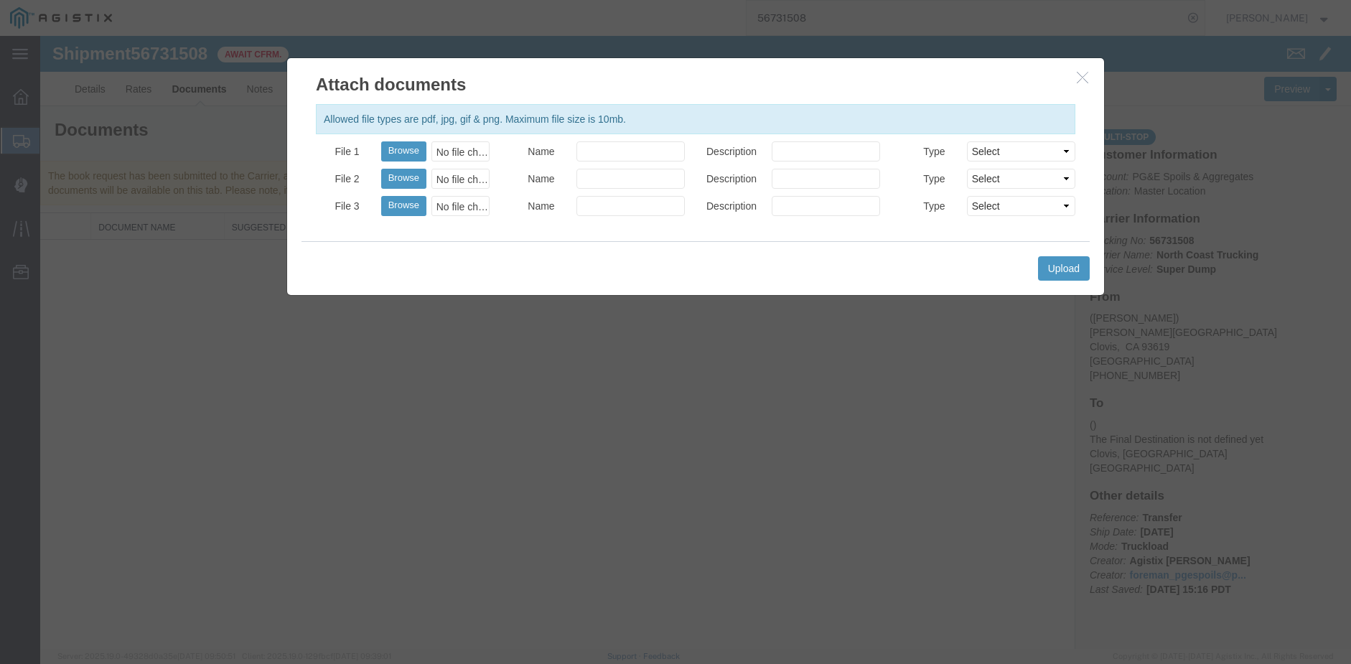
click at [1082, 77] on div at bounding box center [695, 342] width 1311 height 613
click at [1064, 271] on div at bounding box center [695, 342] width 1311 height 613
click at [1085, 82] on div at bounding box center [695, 342] width 1311 height 613
